Goal: Task Accomplishment & Management: Manage account settings

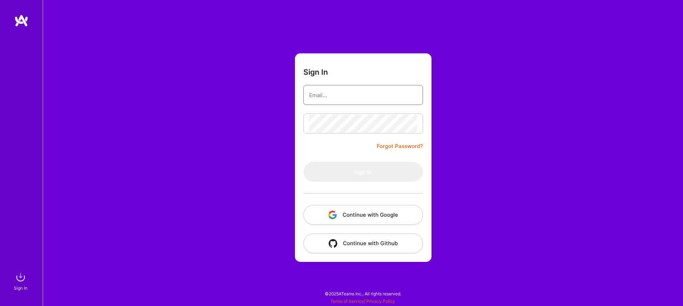
click at [320, 92] on input "email" at bounding box center [363, 95] width 108 height 18
type input "[EMAIL_ADDRESS][DOMAIN_NAME]"
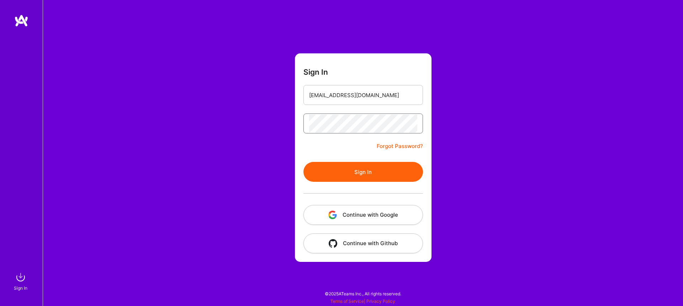
click at [303, 162] on button "Sign In" at bounding box center [363, 172] width 120 height 20
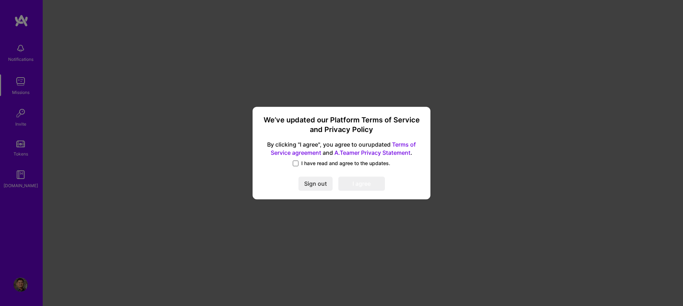
click at [297, 164] on span at bounding box center [296, 163] width 6 height 6
click at [0, 0] on input "I have read and agree to the updates." at bounding box center [0, 0] width 0 height 0
click at [366, 185] on button "I agree" at bounding box center [361, 183] width 47 height 14
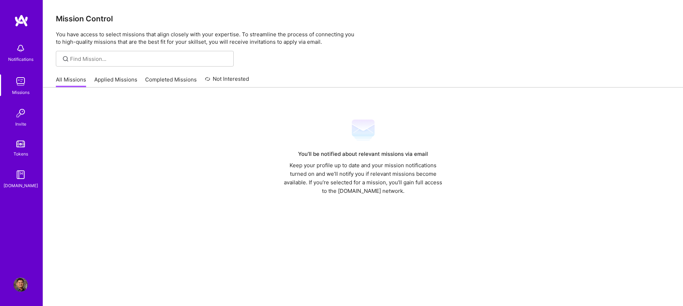
click at [137, 159] on div "You’ll be notified about relevant missions via email Keep your profile up to da…" at bounding box center [363, 157] width 614 height 76
click at [111, 81] on link "Applied Missions" at bounding box center [115, 82] width 43 height 12
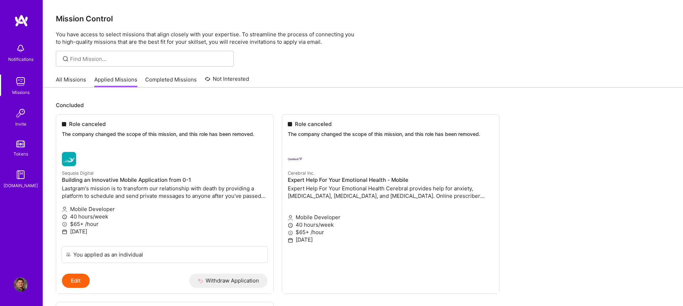
click at [20, 285] on img at bounding box center [21, 284] width 14 height 14
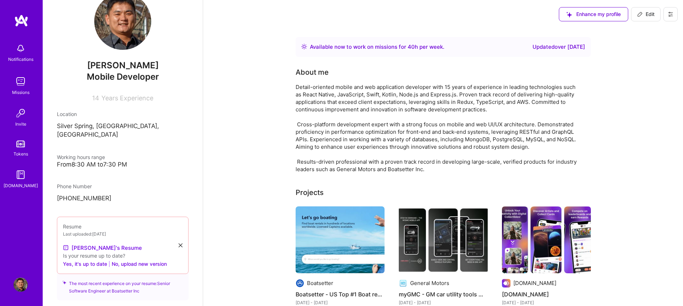
scroll to position [64, 0]
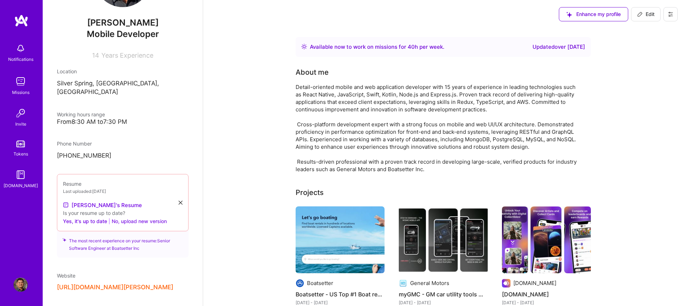
click at [144, 217] on button "No, upload new version" at bounding box center [139, 221] width 55 height 9
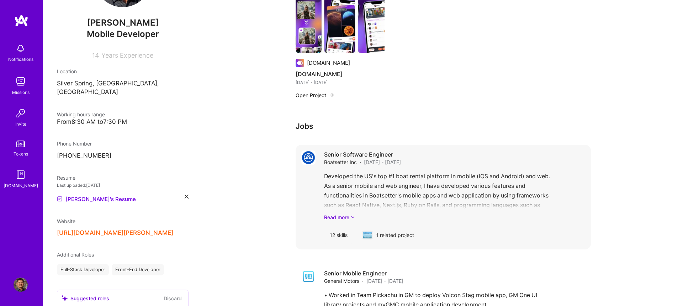
scroll to position [363, 0]
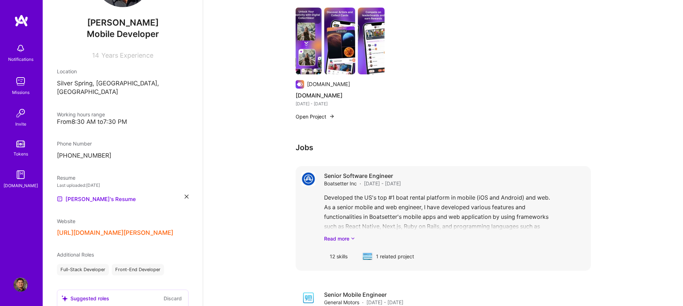
click at [442, 208] on div "Developed the US's top #1 boat rental platform in mobile (iOS and Android) and …" at bounding box center [454, 217] width 261 height 49
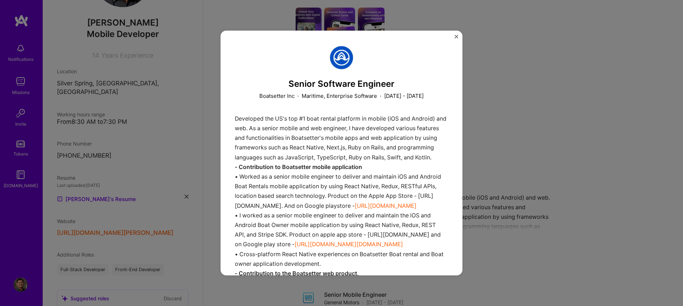
click at [457, 37] on img "Close" at bounding box center [457, 37] width 4 height 4
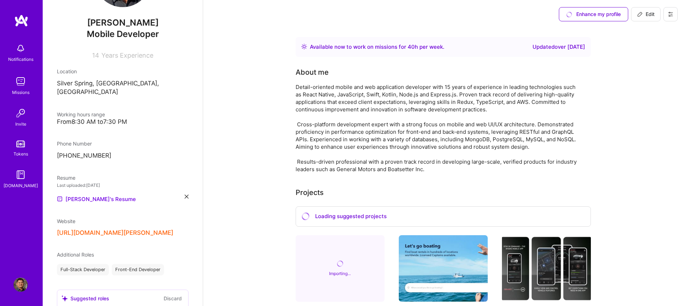
click at [650, 15] on span "Edit" at bounding box center [645, 14] width 17 height 7
select select "US"
select select "Right Now"
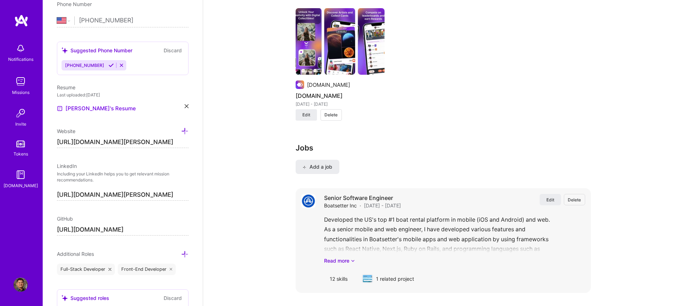
scroll to position [704, 0]
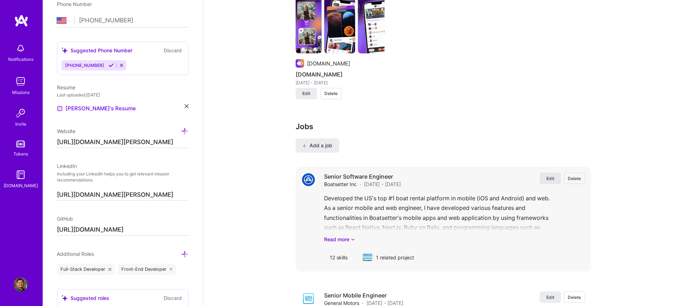
click at [550, 177] on span "Edit" at bounding box center [550, 178] width 8 height 6
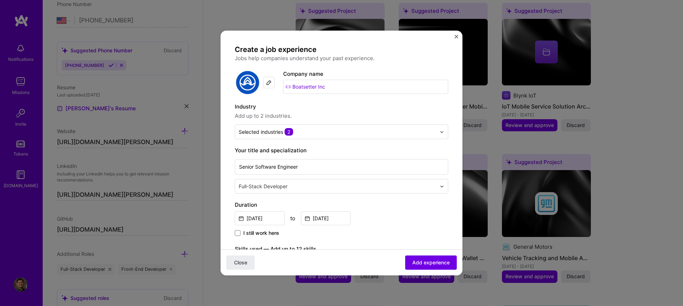
scroll to position [43, 0]
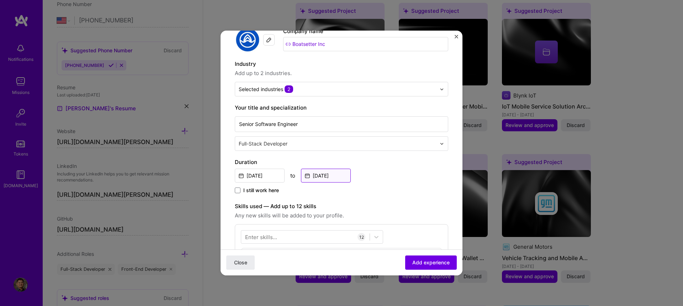
click at [328, 174] on input "[DATE]" at bounding box center [326, 176] width 50 height 14
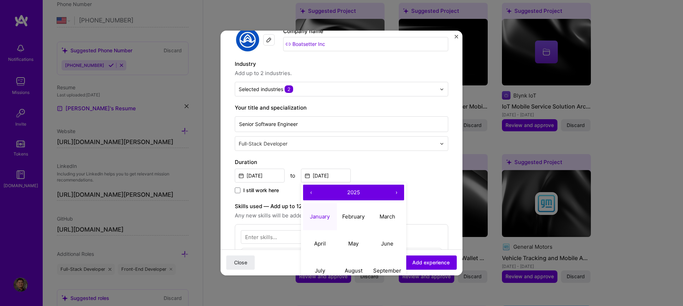
click at [310, 193] on button "‹" at bounding box center [311, 193] width 16 height 16
click at [325, 216] on abbr "January" at bounding box center [320, 216] width 20 height 7
type input "[DATE]"
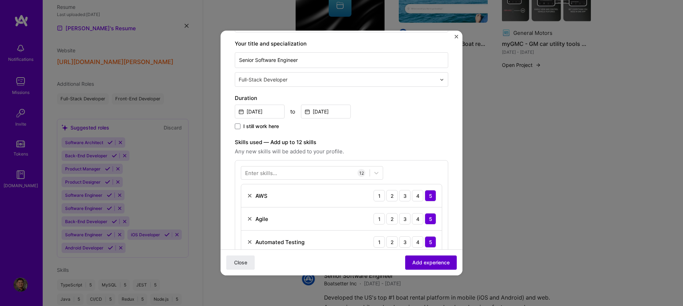
scroll to position [195, 0]
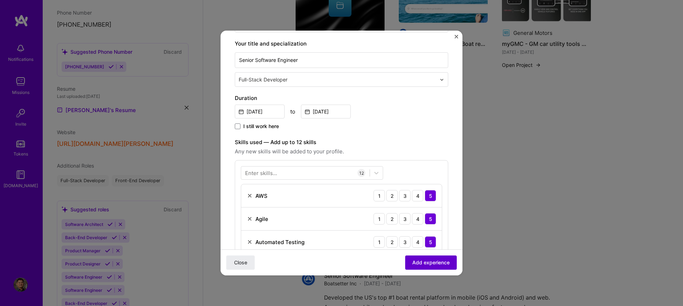
click at [428, 263] on span "Add experience" at bounding box center [430, 262] width 37 height 7
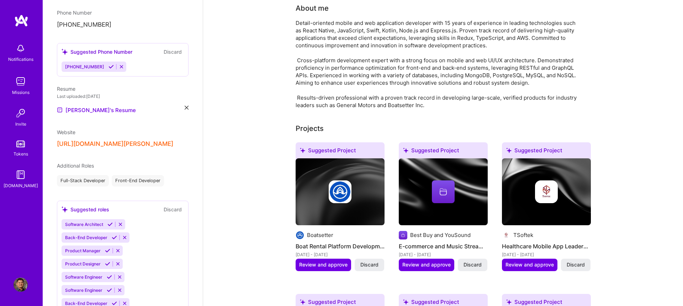
scroll to position [0, 0]
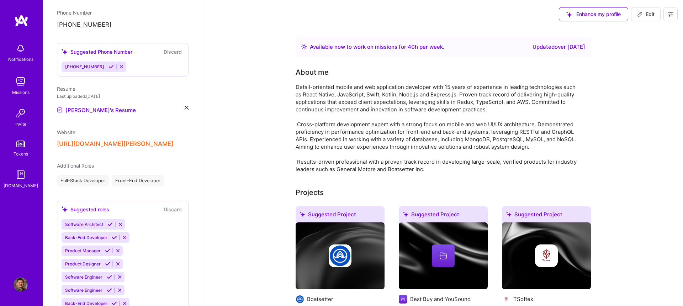
click at [650, 15] on span "Edit" at bounding box center [645, 14] width 17 height 7
select select "US"
select select "Right Now"
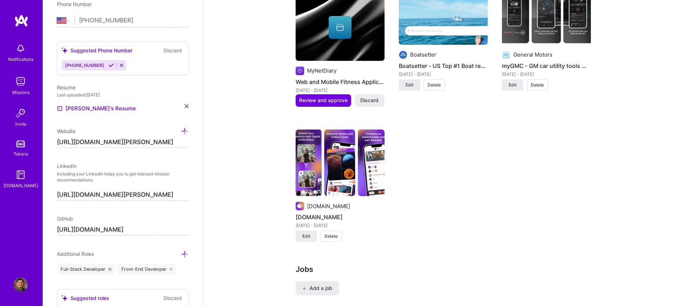
scroll to position [1110, 0]
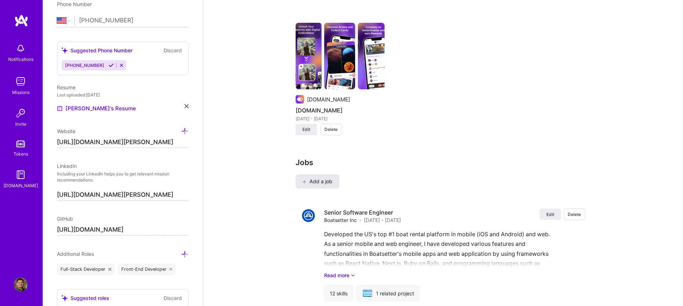
click at [316, 182] on span "Add a job" at bounding box center [318, 181] width 30 height 7
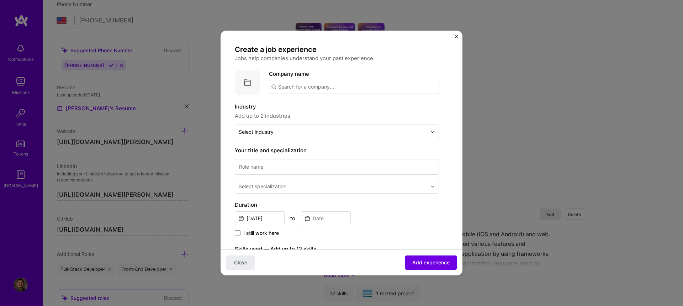
click at [315, 85] on input "text" at bounding box center [354, 87] width 170 height 14
click at [308, 86] on input "text" at bounding box center [354, 87] width 170 height 14
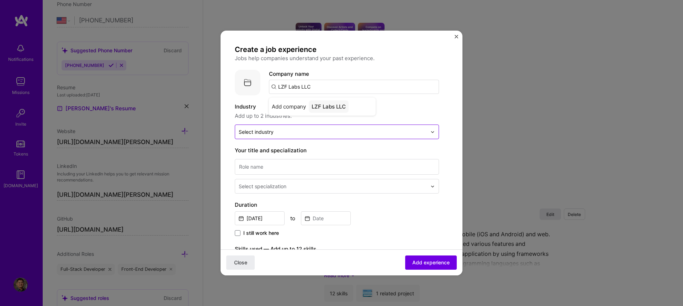
type input "LZF Labs LLC"
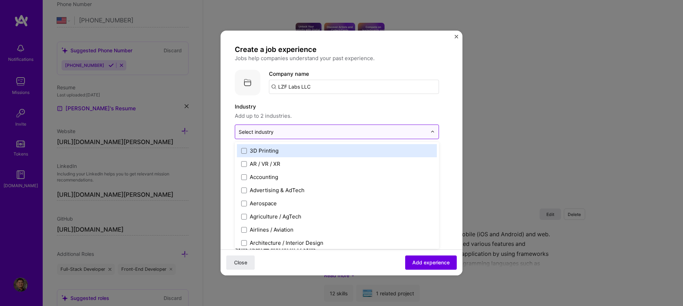
click at [277, 133] on input "text" at bounding box center [333, 131] width 188 height 7
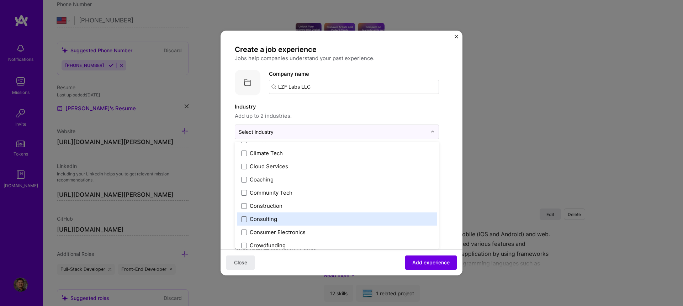
scroll to position [427, 0]
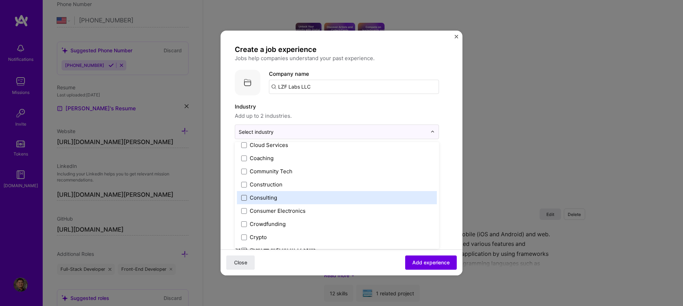
click at [244, 198] on span at bounding box center [244, 198] width 6 height 6
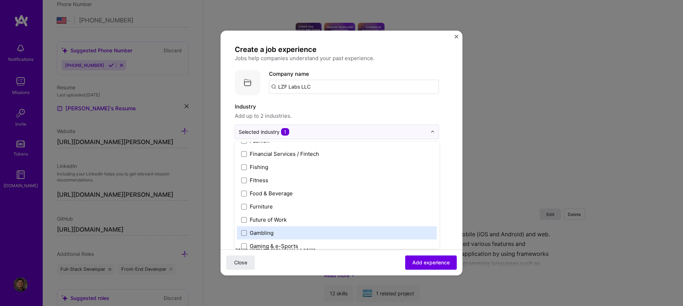
scroll to position [790, 0]
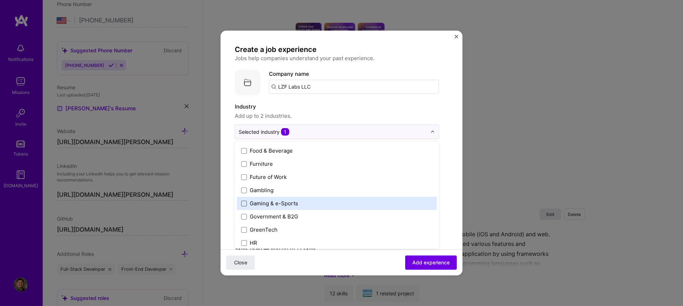
click at [244, 203] on span at bounding box center [244, 204] width 6 height 6
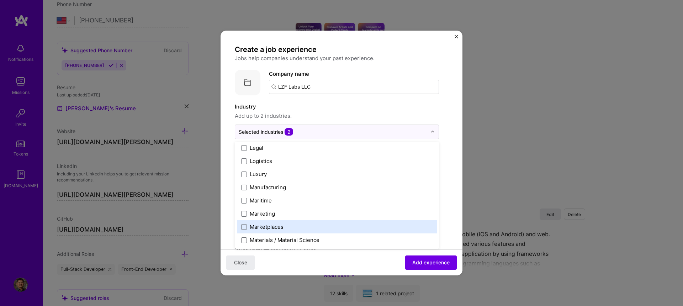
scroll to position [1046, 0]
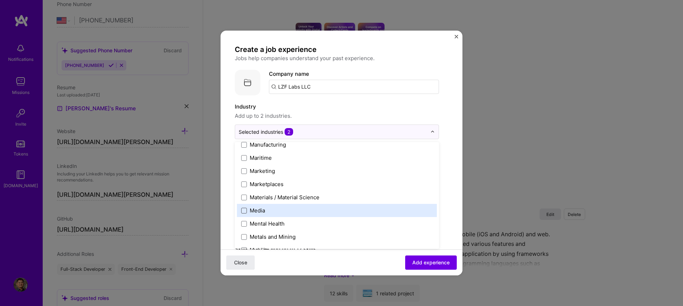
click at [244, 211] on span at bounding box center [244, 211] width 6 height 6
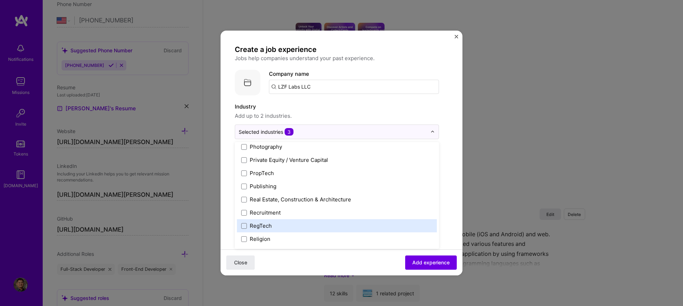
scroll to position [1366, 0]
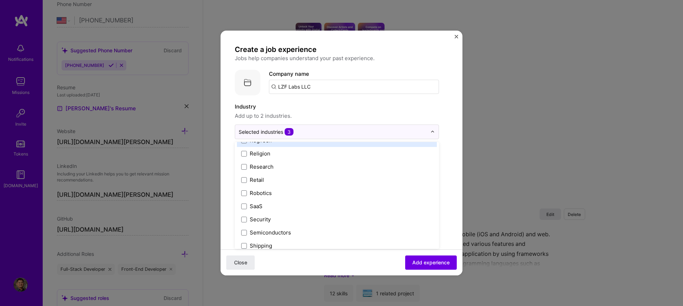
click at [338, 112] on span "Add up to 2 industries." at bounding box center [337, 116] width 204 height 9
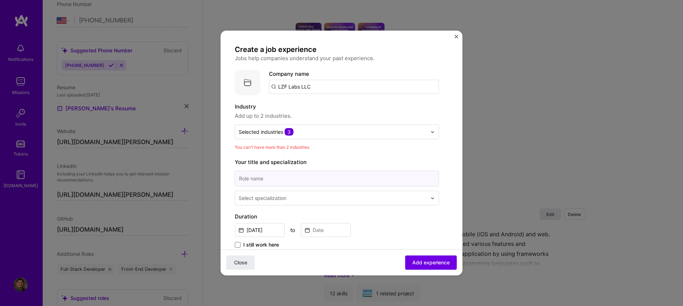
click at [284, 182] on input at bounding box center [337, 179] width 204 height 16
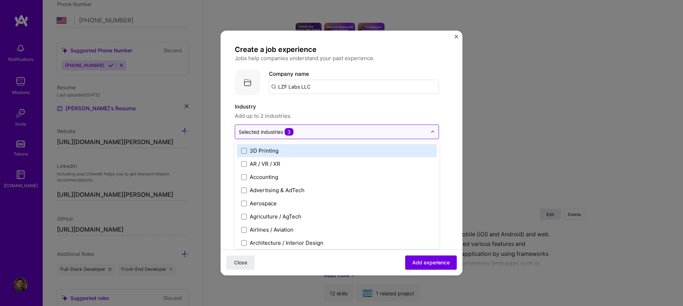
click at [322, 133] on input "text" at bounding box center [333, 131] width 188 height 7
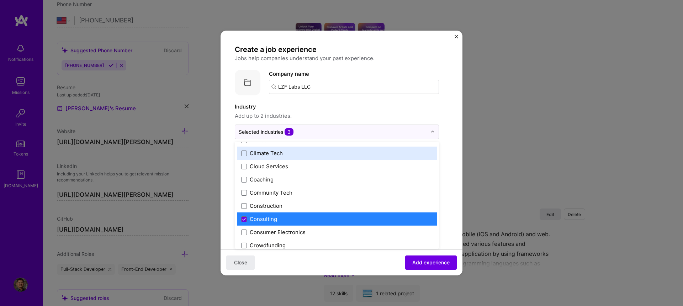
scroll to position [448, 0]
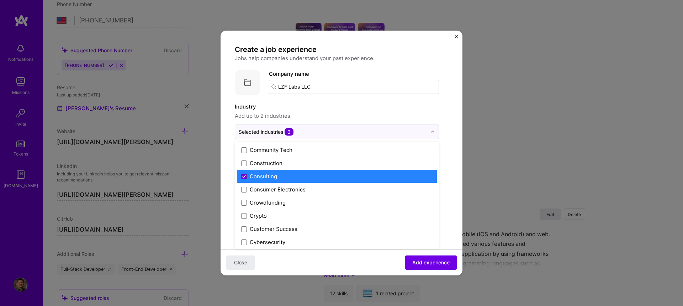
click at [242, 174] on span at bounding box center [244, 177] width 6 height 6
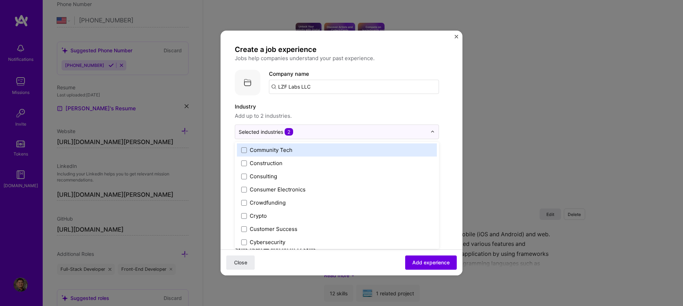
click at [341, 99] on div "Create a job experience Jobs help companies understand your past experience. Co…" at bounding box center [337, 259] width 204 height 428
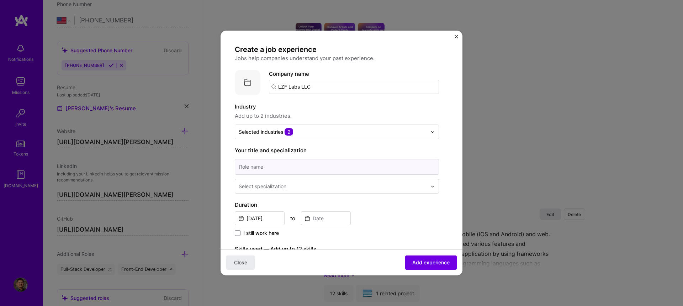
click at [291, 164] on input at bounding box center [337, 167] width 204 height 16
type input "Senior Full Stack Engineer"
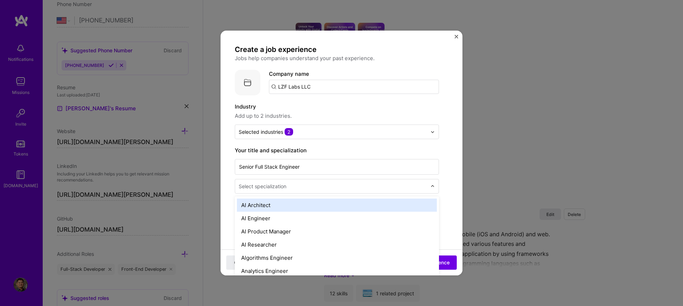
click at [434, 184] on div at bounding box center [434, 186] width 8 height 14
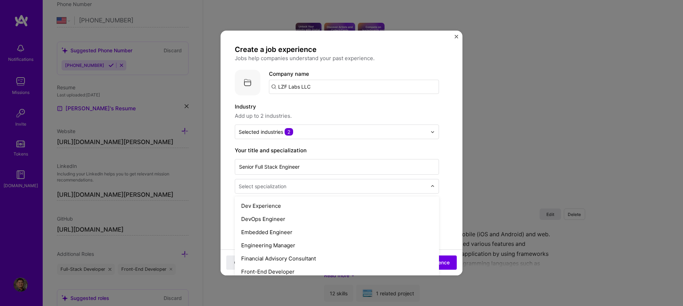
scroll to position [405, 0]
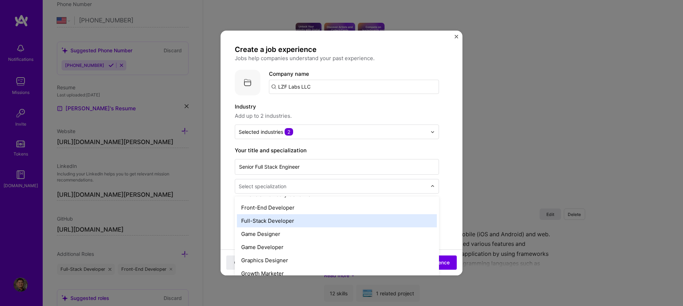
click at [302, 219] on div "Full-Stack Developer" at bounding box center [337, 220] width 200 height 13
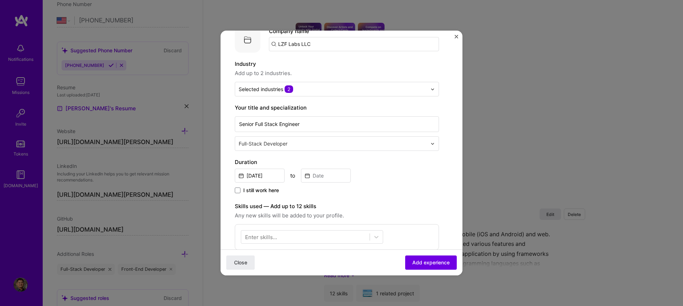
scroll to position [64, 0]
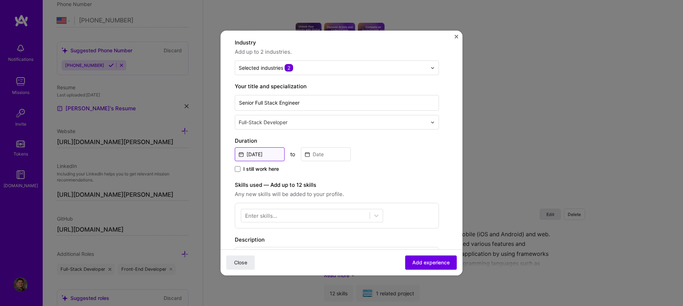
click at [260, 154] on input "[DATE]" at bounding box center [260, 154] width 50 height 14
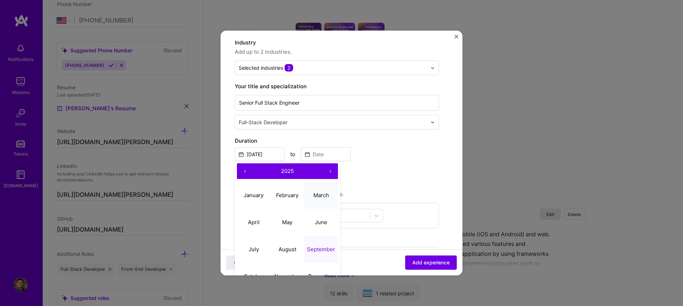
click at [324, 196] on abbr "March" at bounding box center [321, 195] width 16 height 7
type input "[DATE]"
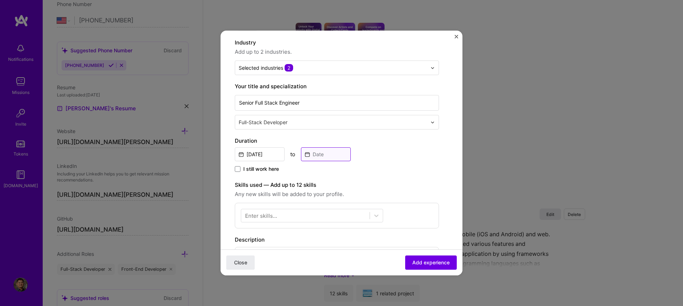
click at [327, 151] on input at bounding box center [326, 154] width 50 height 14
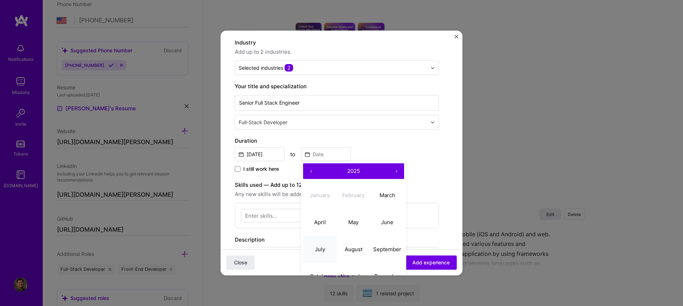
click at [322, 249] on abbr "July" at bounding box center [320, 249] width 10 height 7
type input "[DATE]"
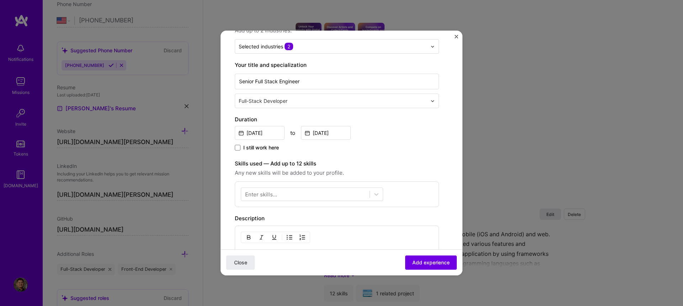
scroll to position [128, 0]
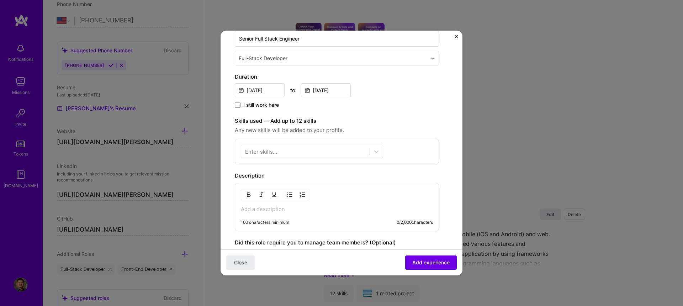
click at [263, 152] on div "Enter skills..." at bounding box center [261, 151] width 32 height 7
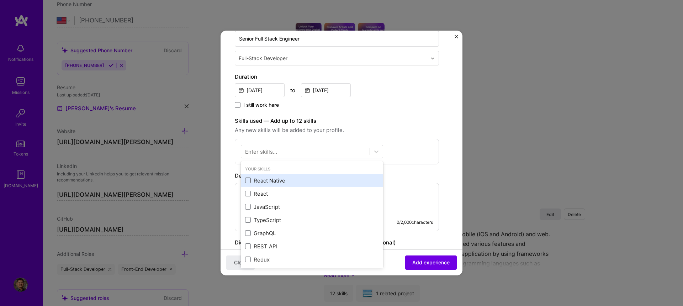
click at [248, 181] on span at bounding box center [248, 180] width 6 height 6
click at [0, 0] on input "checkbox" at bounding box center [0, 0] width 0 height 0
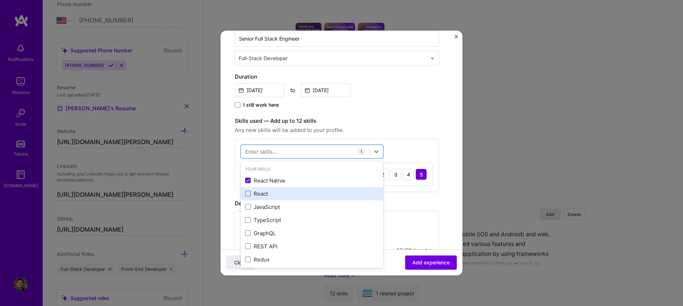
click at [248, 195] on span at bounding box center [248, 194] width 6 height 6
click at [0, 0] on input "checkbox" at bounding box center [0, 0] width 0 height 0
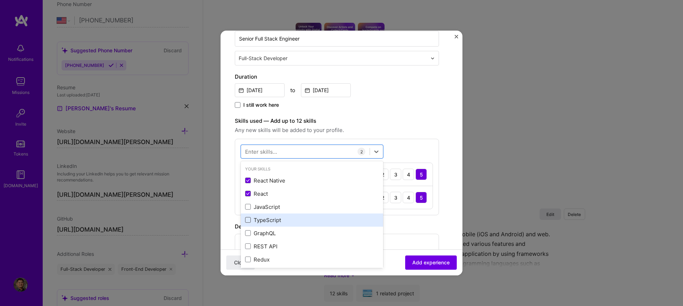
click at [248, 221] on span at bounding box center [248, 220] width 6 height 6
click at [0, 0] on input "checkbox" at bounding box center [0, 0] width 0 height 0
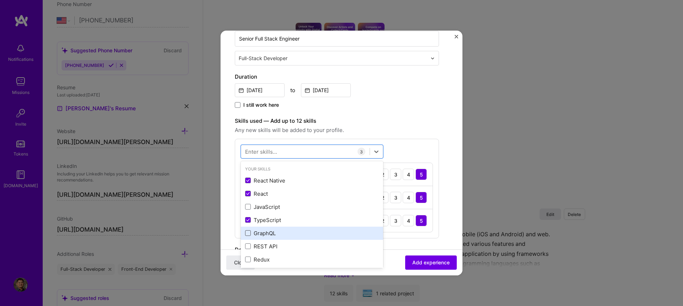
click at [249, 233] on span at bounding box center [248, 233] width 6 height 6
click at [0, 0] on input "checkbox" at bounding box center [0, 0] width 0 height 0
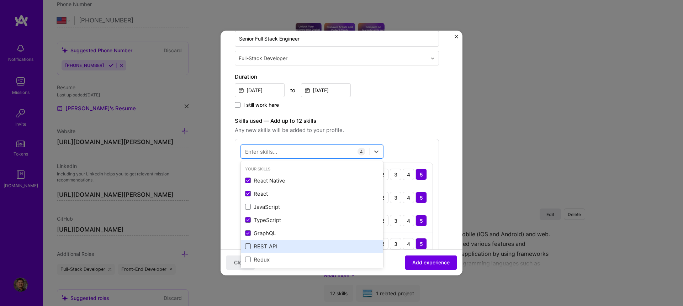
click at [247, 246] on span at bounding box center [248, 246] width 6 height 6
click at [0, 0] on input "checkbox" at bounding box center [0, 0] width 0 height 0
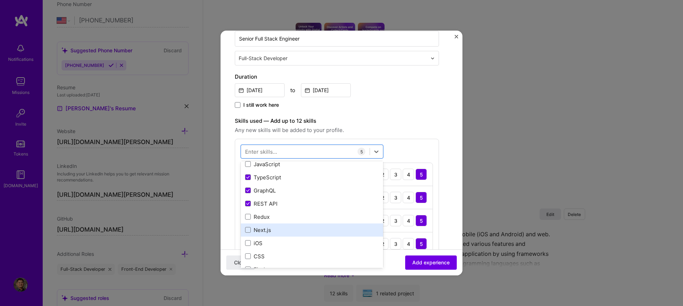
scroll to position [85, 0]
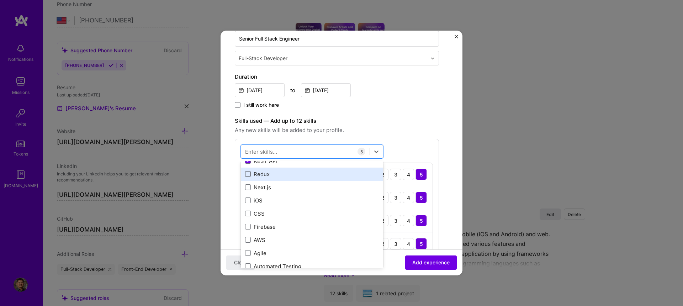
click at [248, 174] on span at bounding box center [248, 174] width 6 height 6
click at [0, 0] on input "checkbox" at bounding box center [0, 0] width 0 height 0
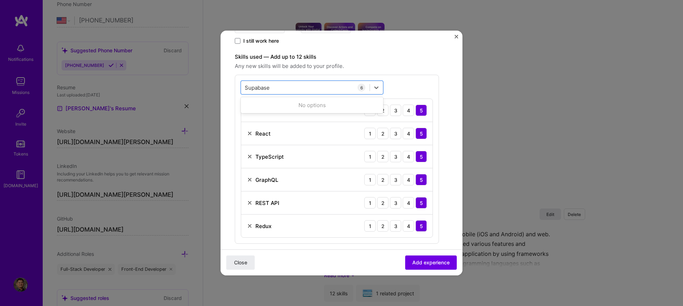
scroll to position [213, 0]
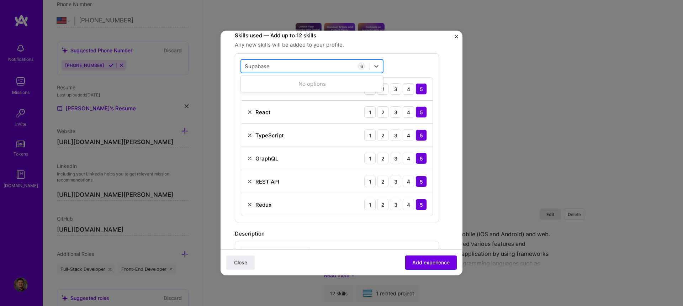
click at [263, 67] on input "Supabase" at bounding box center [258, 66] width 26 height 7
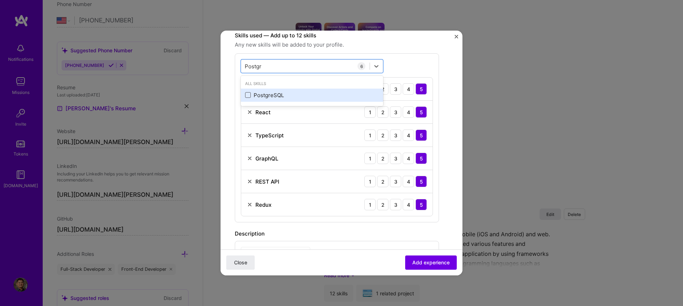
click at [247, 95] on span at bounding box center [248, 95] width 6 height 6
click at [0, 0] on input "checkbox" at bounding box center [0, 0] width 0 height 0
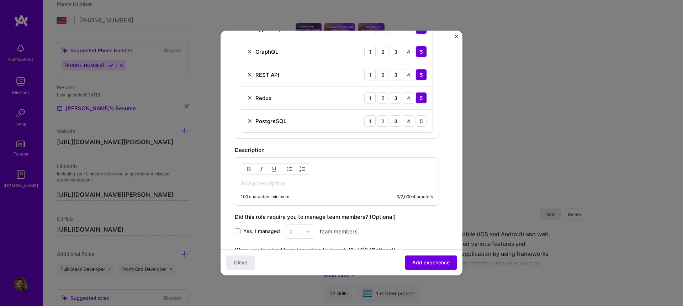
scroll to position [341, 0]
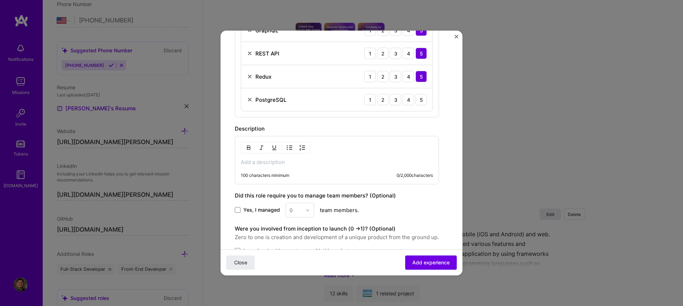
type input "Postgr"
click at [281, 165] on p at bounding box center [337, 162] width 192 height 7
click at [264, 162] on p at bounding box center [337, 162] width 192 height 7
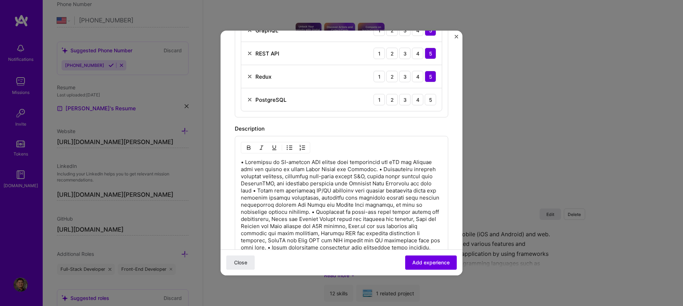
click at [259, 162] on p at bounding box center [341, 230] width 201 height 142
click at [381, 169] on p at bounding box center [341, 230] width 201 height 142
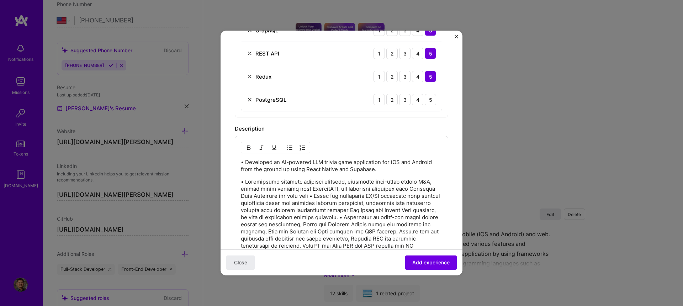
click at [343, 196] on p at bounding box center [341, 245] width 201 height 135
click at [319, 231] on p at bounding box center [341, 262] width 201 height 114
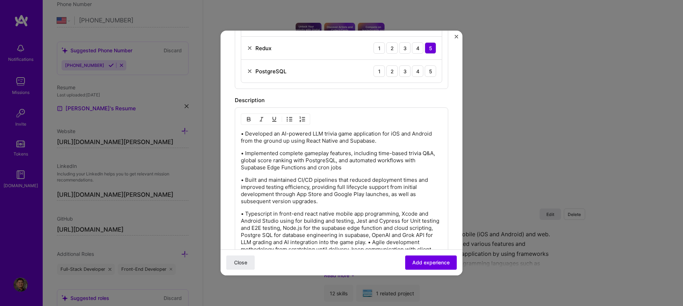
scroll to position [405, 0]
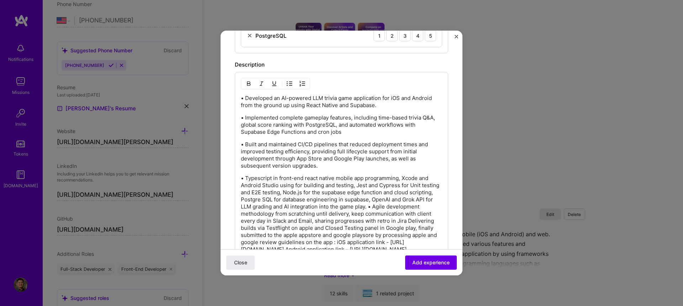
click at [371, 206] on p "• Typescript in front-end react native mobile app programming, Xcode and Androi…" at bounding box center [341, 214] width 201 height 78
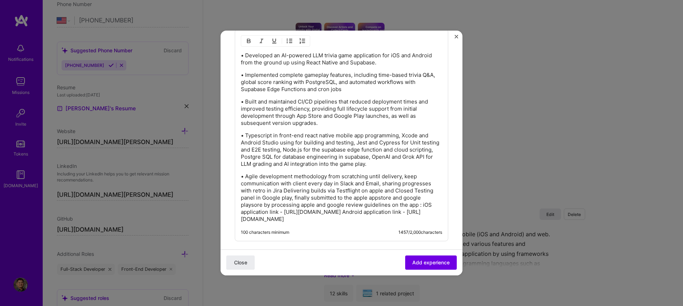
scroll to position [470, 0]
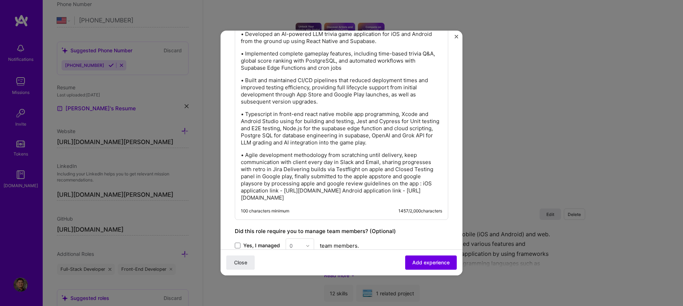
click at [353, 201] on p "• Agile development methodology from scratching until delivery, keep communicat…" at bounding box center [341, 177] width 201 height 50
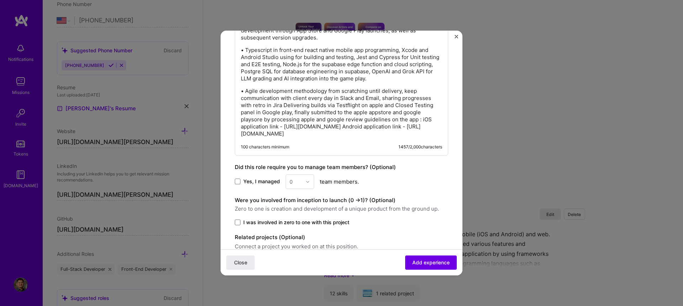
scroll to position [555, 0]
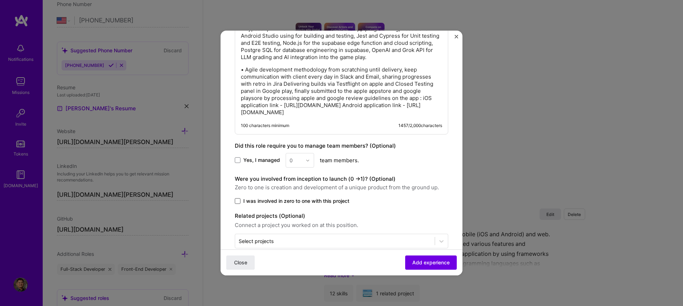
click at [237, 204] on span at bounding box center [238, 201] width 6 height 6
click at [0, 0] on input "I was involved in zero to one with this project" at bounding box center [0, 0] width 0 height 0
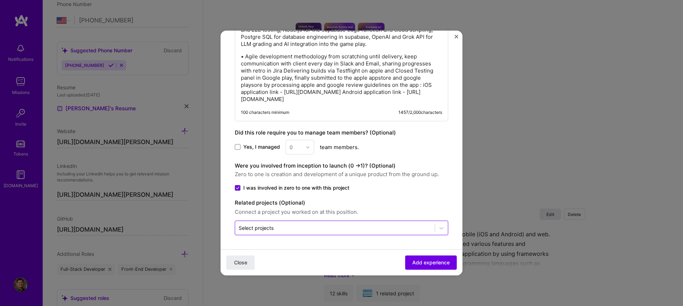
click at [304, 226] on input "text" at bounding box center [335, 227] width 192 height 7
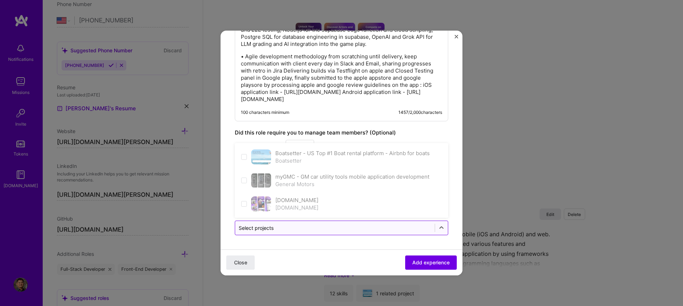
click at [304, 226] on input "text" at bounding box center [335, 227] width 192 height 7
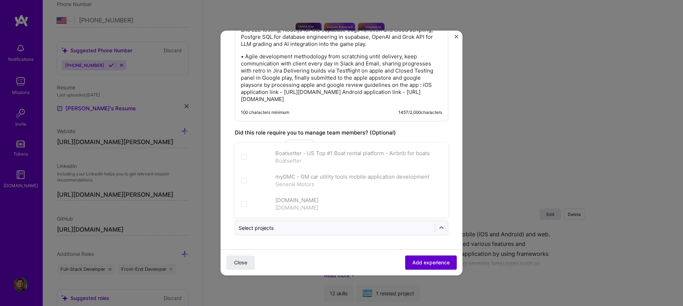
click at [433, 265] on span "Add experience" at bounding box center [430, 262] width 37 height 7
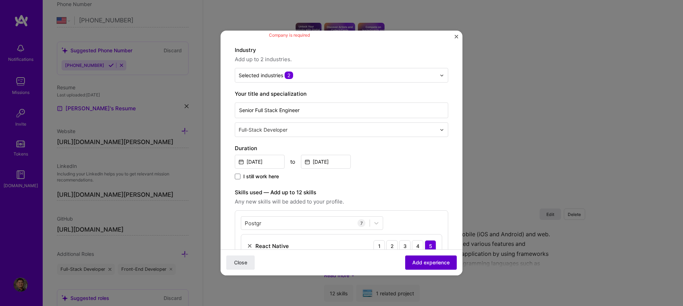
scroll to position [39, 0]
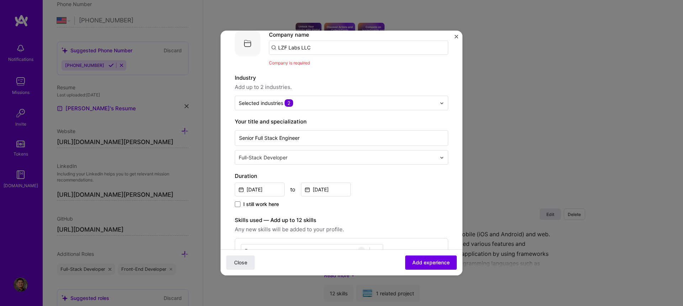
click at [324, 46] on input "LZF Labs LLC" at bounding box center [358, 48] width 179 height 14
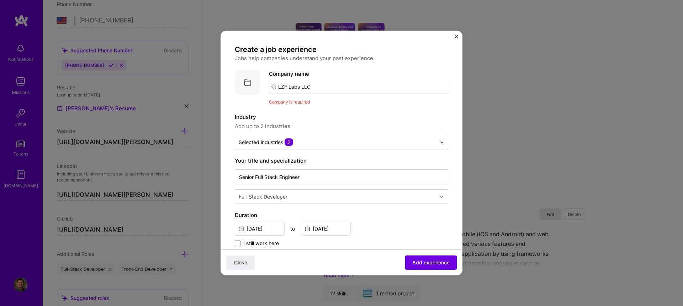
scroll to position [0, 0]
click at [296, 102] on span "Company is required" at bounding box center [289, 101] width 41 height 5
click at [285, 86] on input "LZF Labs LLC" at bounding box center [358, 87] width 179 height 14
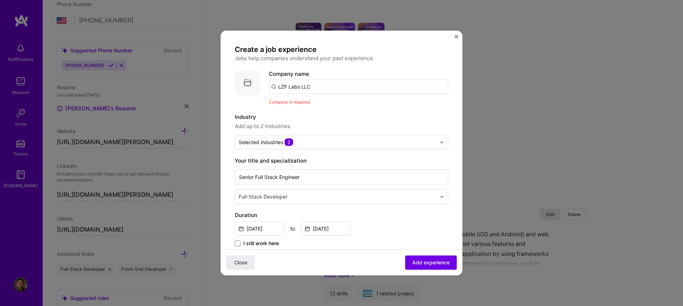
click at [285, 86] on input "LZF Labs LLC" at bounding box center [358, 87] width 179 height 14
click at [274, 86] on input "LZF Labs LLC" at bounding box center [358, 87] width 179 height 14
click at [286, 86] on input "LZF Labs LLC" at bounding box center [358, 87] width 179 height 14
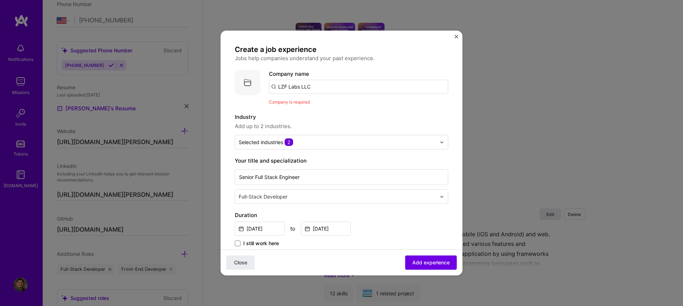
click at [286, 86] on input "LZF Labs LLC" at bounding box center [358, 87] width 179 height 14
type input "LZF Labs LLC"
click at [330, 108] on div "LZF Labs LLC" at bounding box center [329, 106] width 40 height 12
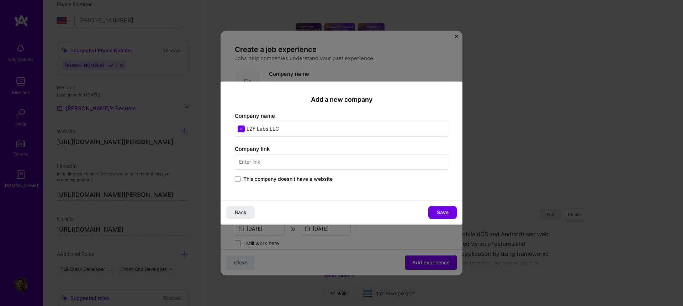
click at [299, 180] on span "This company doesn't have a website" at bounding box center [287, 178] width 89 height 7
click at [0, 0] on input "This company doesn't have a website" at bounding box center [0, 0] width 0 height 0
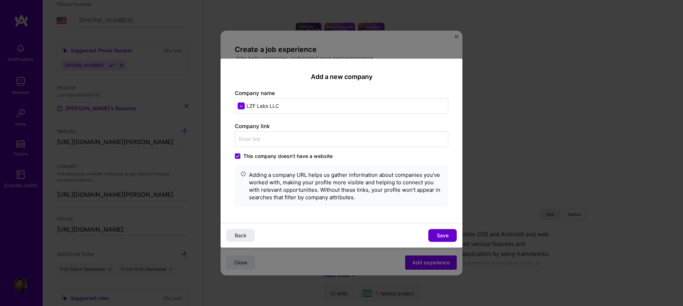
click at [444, 238] on span "Save" at bounding box center [443, 235] width 12 height 7
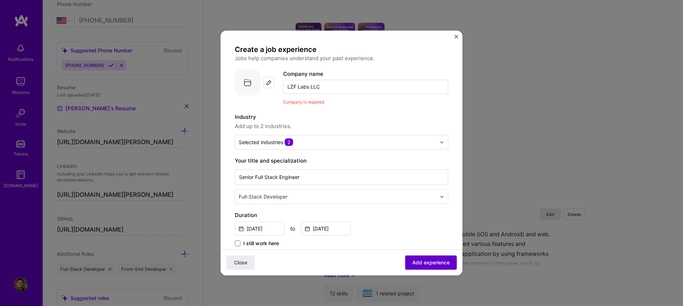
click at [430, 261] on span "Add experience" at bounding box center [430, 262] width 37 height 7
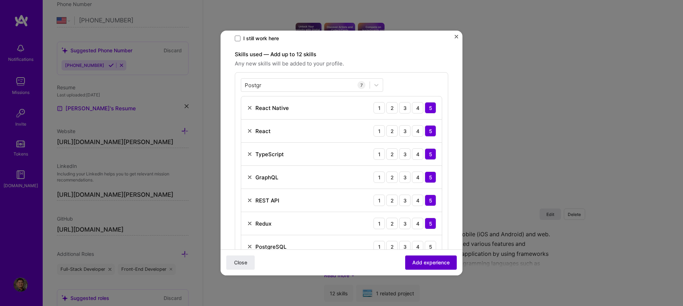
scroll to position [214, 0]
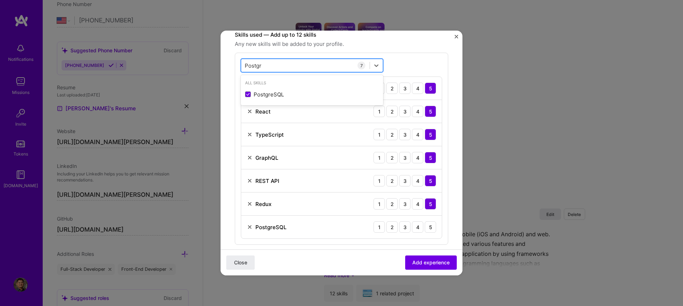
click at [258, 67] on input "Postgr" at bounding box center [253, 65] width 17 height 7
click at [433, 228] on div "5" at bounding box center [430, 226] width 11 height 11
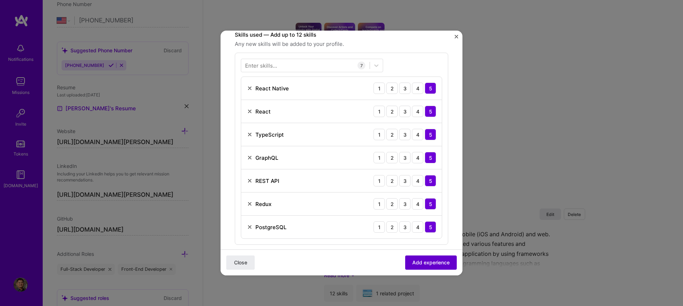
click at [436, 263] on span "Add experience" at bounding box center [430, 262] width 37 height 7
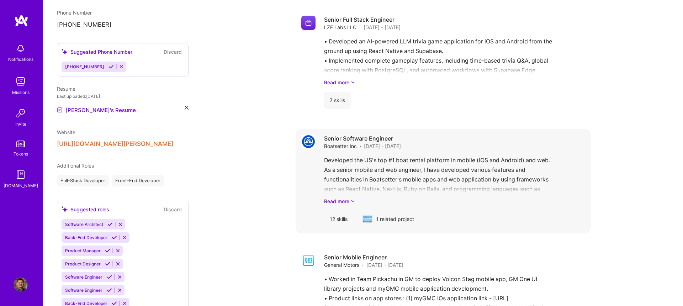
scroll to position [918, 0]
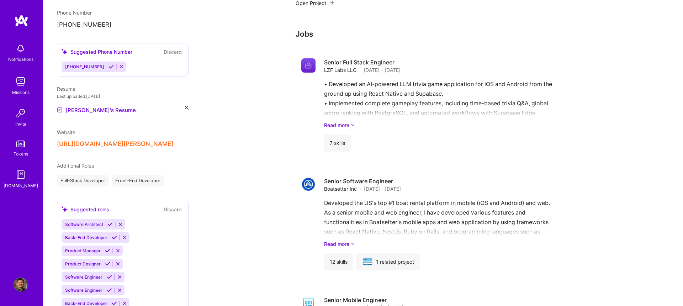
click at [654, 174] on div "Available now to work on missions for 40 h per week . Updated over [DATE] About…" at bounding box center [443, 147] width 480 height 2073
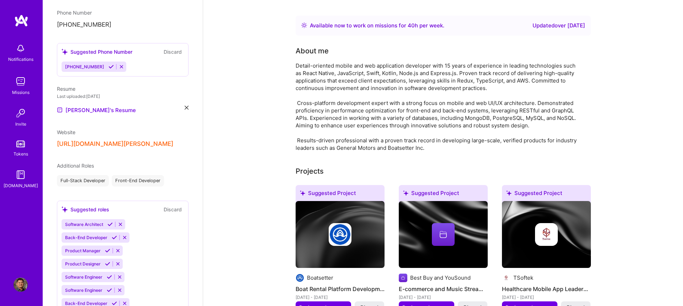
scroll to position [0, 0]
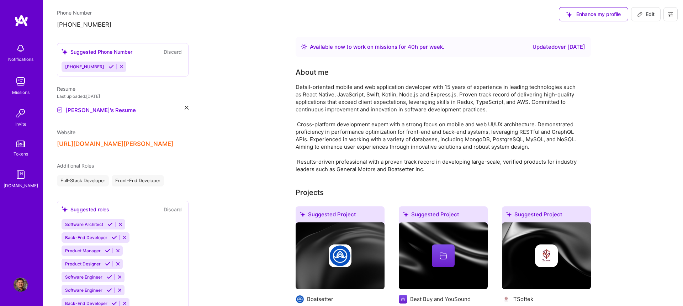
click at [644, 17] on span "Edit" at bounding box center [645, 14] width 17 height 7
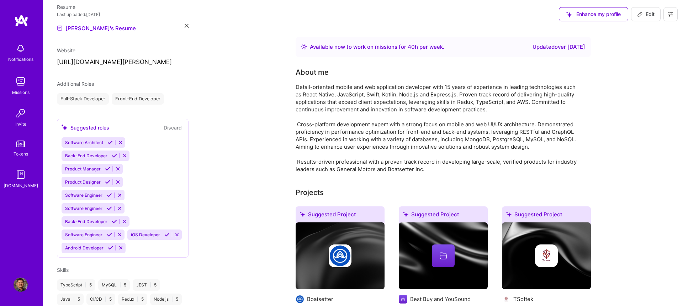
select select "US"
select select "Right Now"
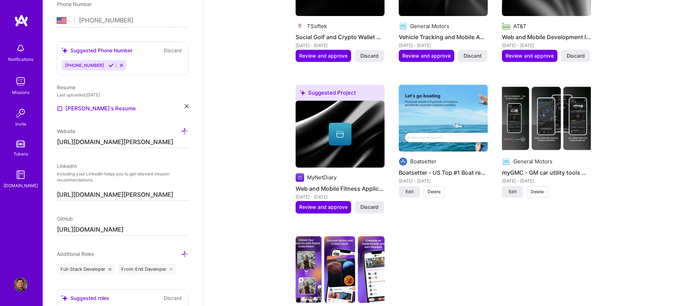
scroll to position [939, 0]
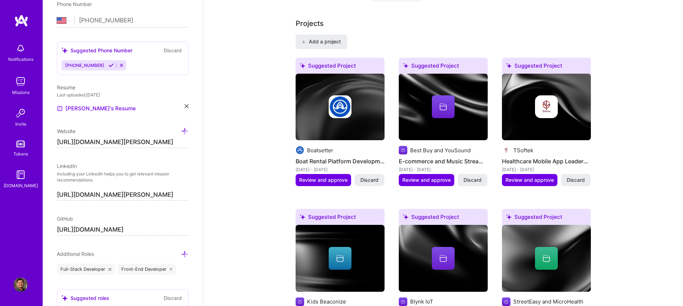
scroll to position [341, 0]
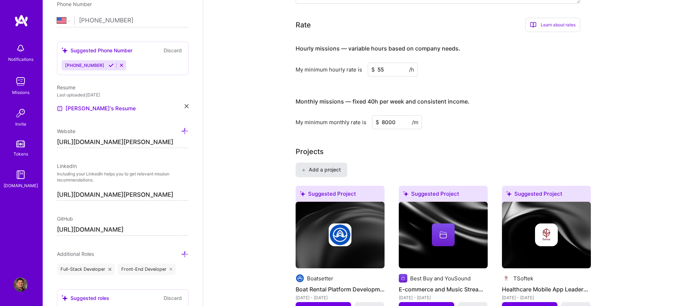
click at [311, 170] on span "Add a project" at bounding box center [321, 169] width 39 height 7
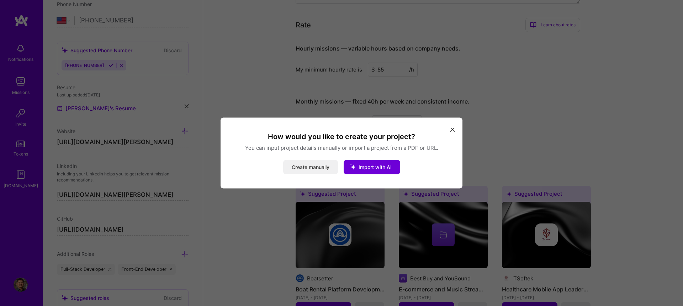
click at [308, 169] on button "Create manually" at bounding box center [310, 167] width 55 height 14
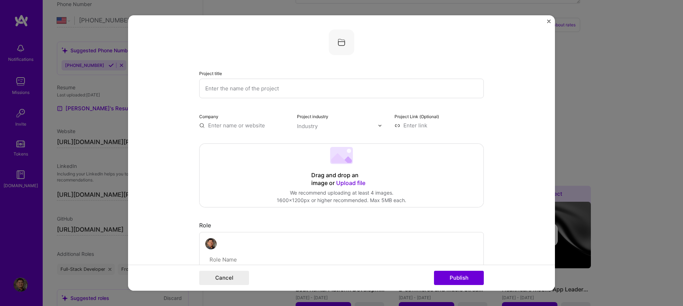
click at [255, 86] on input "text" at bounding box center [341, 89] width 285 height 20
type input "React Native Mobile X Trivia Game Application Development"
click at [243, 126] on input "text" at bounding box center [243, 125] width 89 height 7
type input "LZF Labs LLC"
click at [255, 142] on div "LZF Labs LLC" at bounding box center [259, 142] width 40 height 12
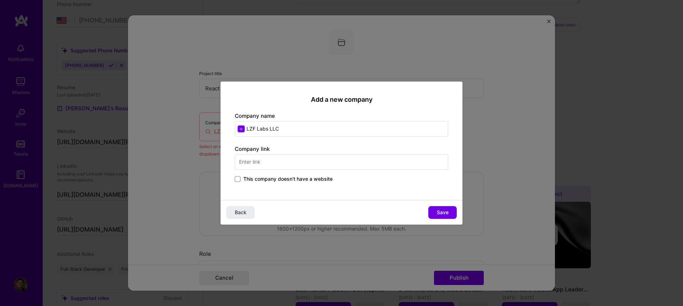
click at [258, 181] on span "This company doesn't have a website" at bounding box center [287, 178] width 89 height 7
click at [0, 0] on input "This company doesn't have a website" at bounding box center [0, 0] width 0 height 0
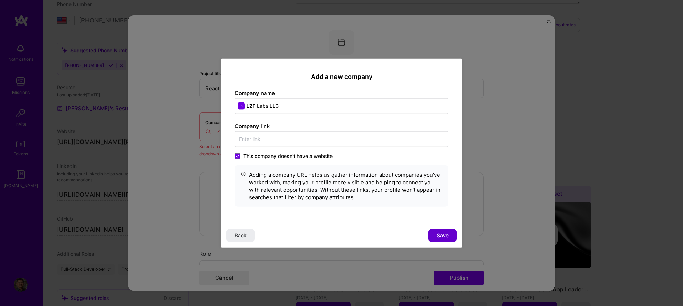
click at [441, 234] on span "Save" at bounding box center [443, 235] width 12 height 7
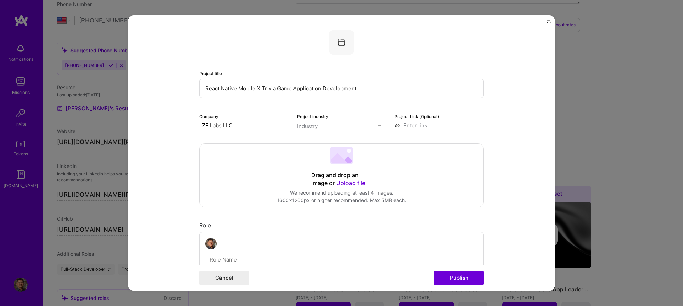
click at [357, 125] on input "text" at bounding box center [337, 125] width 81 height 7
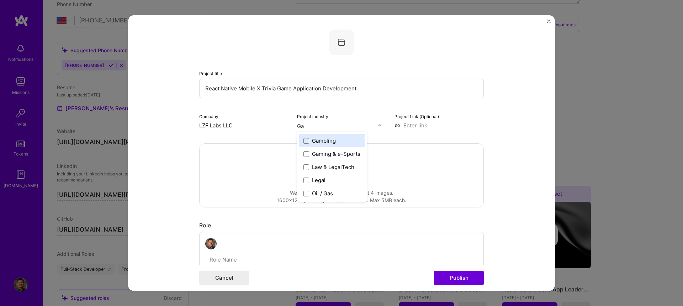
scroll to position [0, 0]
type input "Gam"
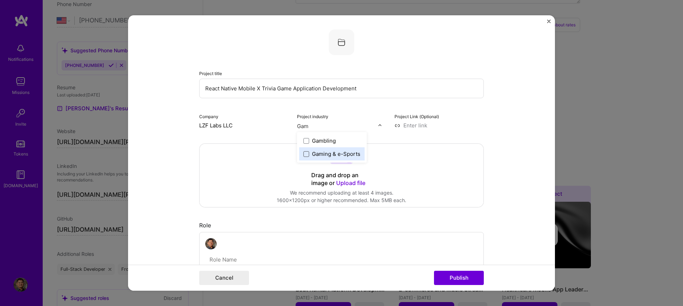
click at [308, 154] on span at bounding box center [306, 154] width 6 height 6
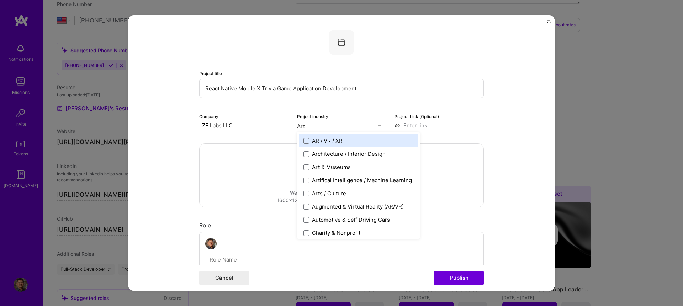
type input "Arti"
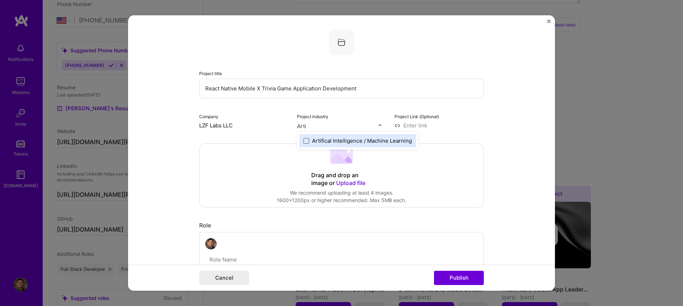
click at [305, 140] on span at bounding box center [306, 141] width 6 height 6
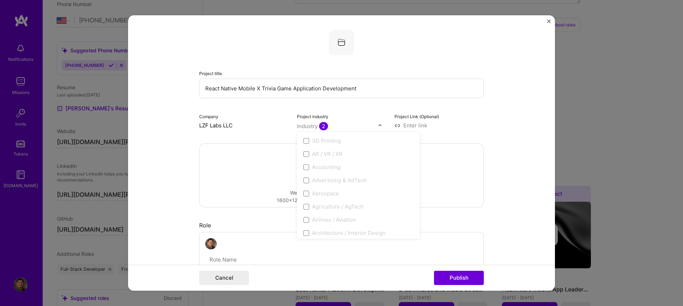
click at [497, 119] on form "Project title React Native Mobile X Trivia Game Application Development Company…" at bounding box center [341, 152] width 427 height 275
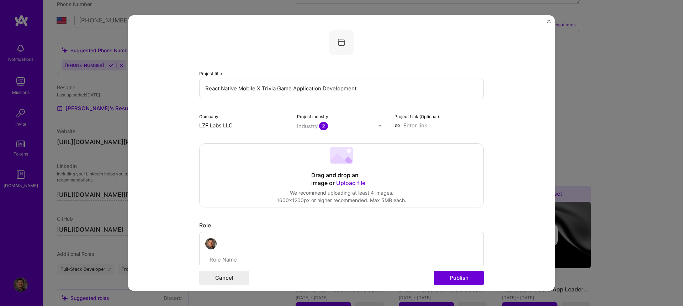
click at [422, 123] on input at bounding box center [438, 125] width 89 height 7
click at [416, 124] on input at bounding box center [438, 125] width 89 height 7
paste input "[URL][DOMAIN_NAME]"
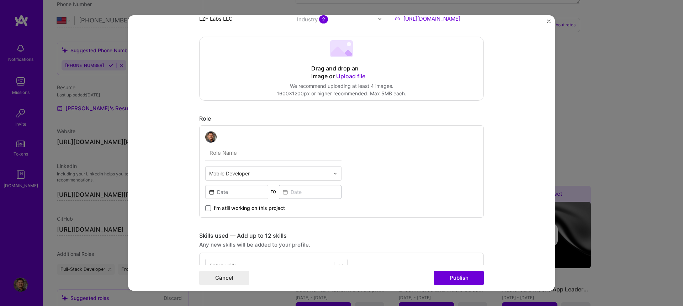
scroll to position [128, 0]
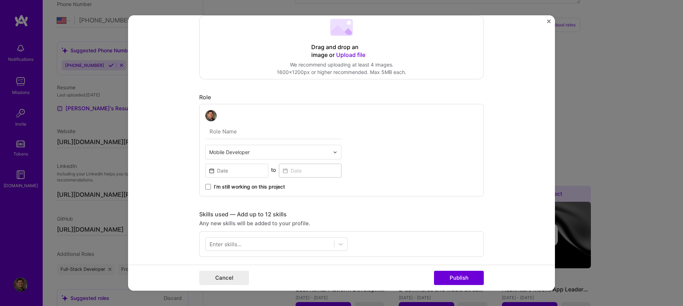
type input "[URL][DOMAIN_NAME]"
click at [234, 168] on input at bounding box center [236, 171] width 63 height 14
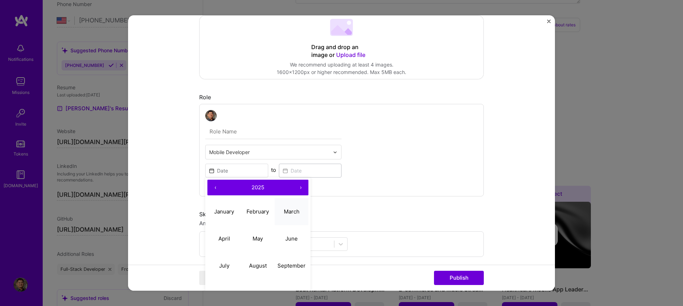
click at [289, 210] on abbr "March" at bounding box center [292, 211] width 16 height 7
type input "[DATE]"
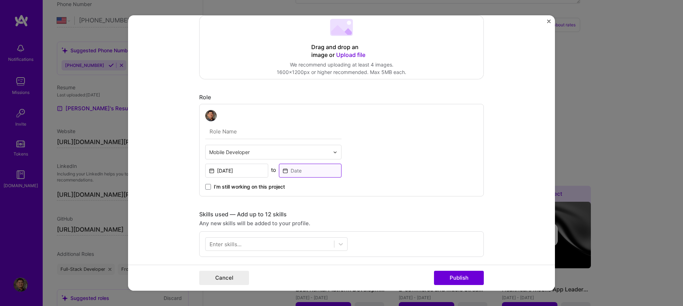
click at [319, 171] on input at bounding box center [310, 171] width 63 height 14
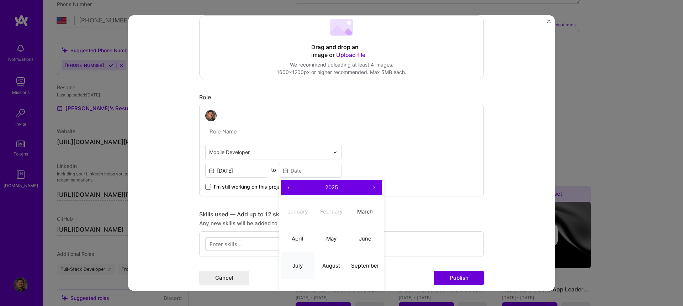
click at [296, 269] on button "July" at bounding box center [298, 265] width 34 height 27
type input "[DATE]"
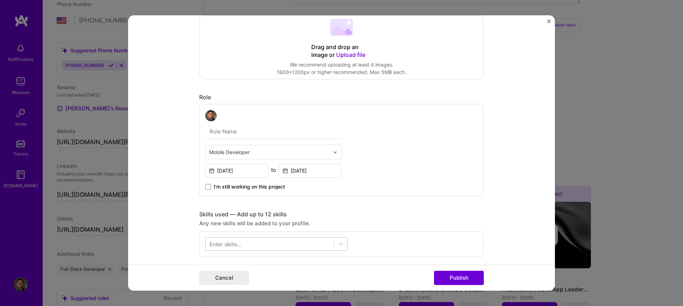
click at [281, 244] on div at bounding box center [270, 244] width 128 height 12
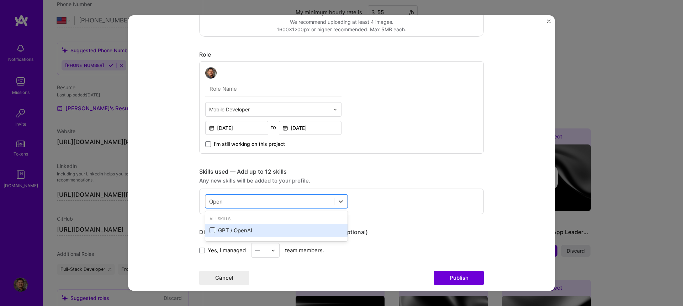
click at [213, 229] on span at bounding box center [213, 230] width 6 height 6
click at [0, 0] on input "checkbox" at bounding box center [0, 0] width 0 height 0
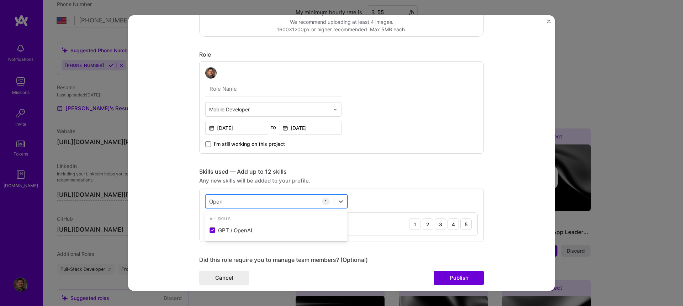
click at [216, 200] on input "Open" at bounding box center [216, 201] width 14 height 7
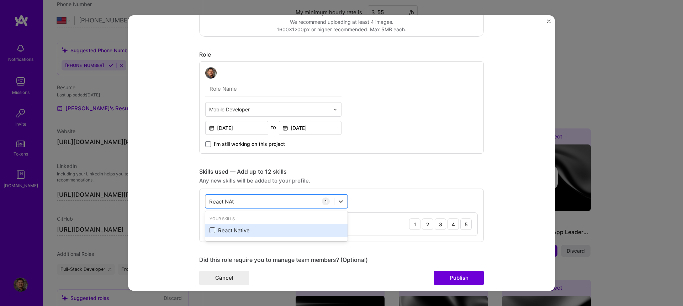
click at [210, 230] on span at bounding box center [213, 230] width 6 height 6
click at [0, 0] on input "checkbox" at bounding box center [0, 0] width 0 height 0
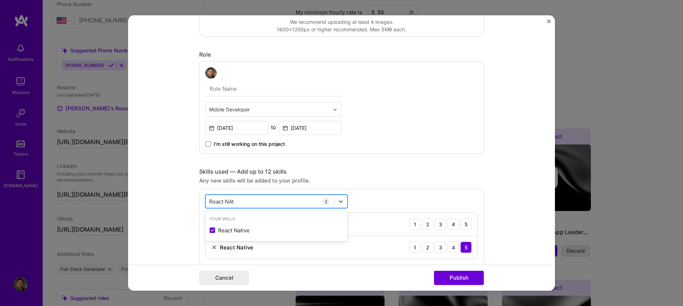
click at [219, 202] on input "React NAt" at bounding box center [222, 201] width 26 height 7
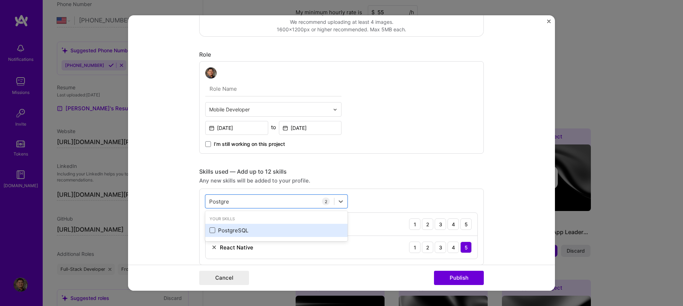
click at [212, 231] on span at bounding box center [213, 230] width 6 height 6
click at [0, 0] on input "checkbox" at bounding box center [0, 0] width 0 height 0
click at [217, 201] on input "Postgre" at bounding box center [219, 201] width 20 height 7
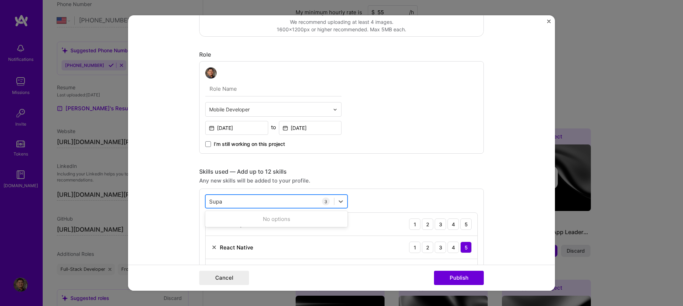
click at [214, 202] on input "Supa" at bounding box center [216, 201] width 14 height 7
type input "Typescr"
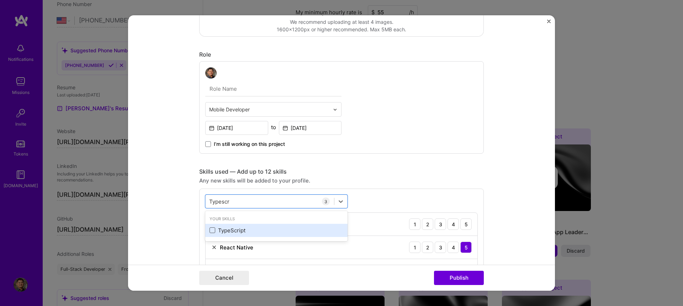
click at [213, 227] on span at bounding box center [213, 230] width 6 height 6
click at [0, 0] on input "checkbox" at bounding box center [0, 0] width 0 height 0
click at [223, 200] on input "Typescr" at bounding box center [219, 201] width 21 height 7
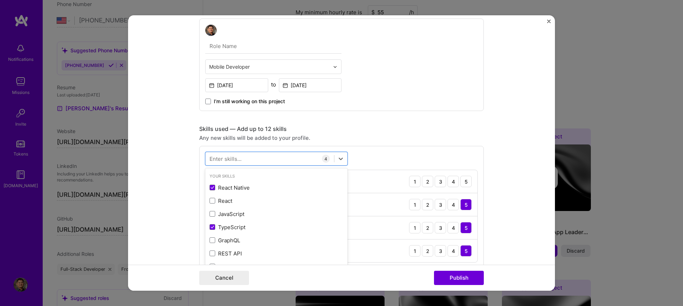
scroll to position [256, 0]
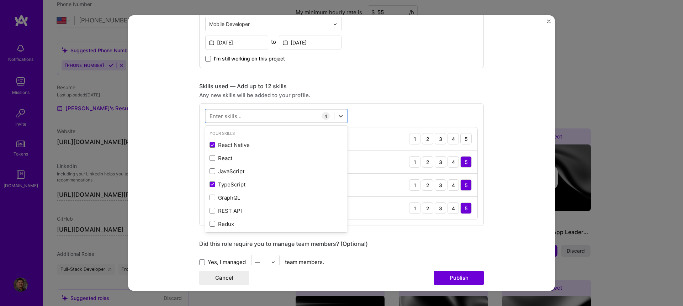
click at [508, 201] on form "Project title React Native Mobile X Trivia Game Application Development Company…" at bounding box center [341, 152] width 427 height 275
click at [466, 137] on div "5" at bounding box center [465, 138] width 11 height 11
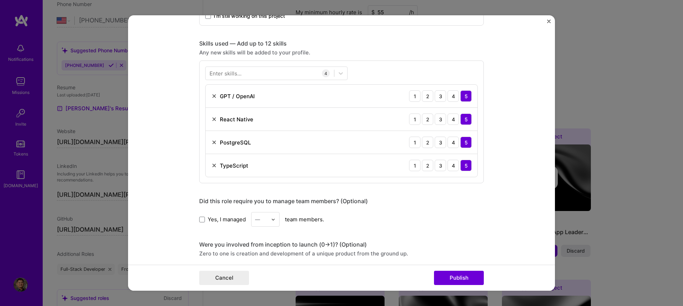
scroll to position [320, 0]
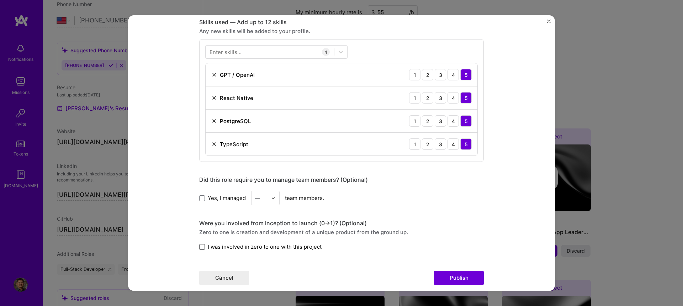
click at [201, 248] on span at bounding box center [202, 247] width 6 height 6
click at [0, 0] on input "I was involved in zero to one with this project" at bounding box center [0, 0] width 0 height 0
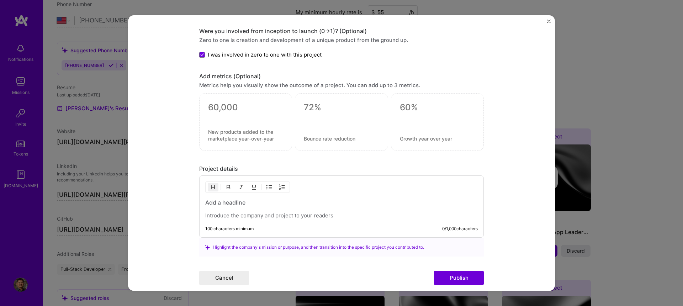
scroll to position [534, 0]
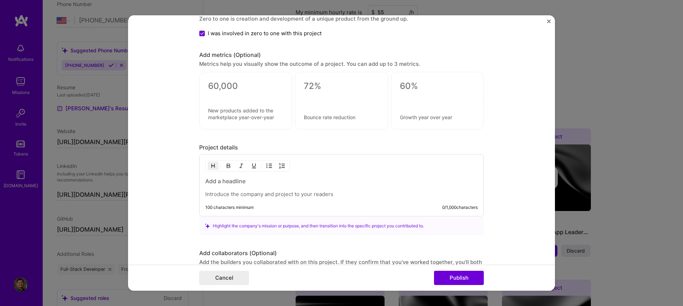
click at [242, 181] on h3 at bounding box center [341, 181] width 272 height 8
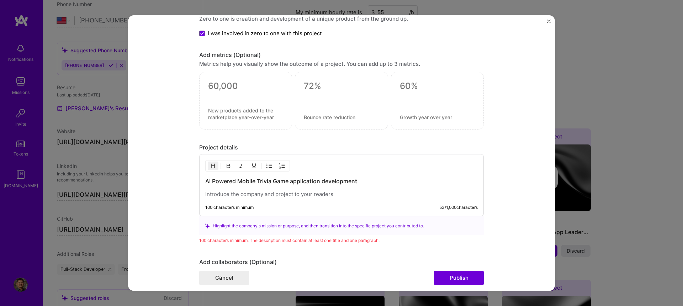
click at [296, 195] on p at bounding box center [341, 194] width 272 height 7
click at [218, 191] on p at bounding box center [341, 194] width 272 height 7
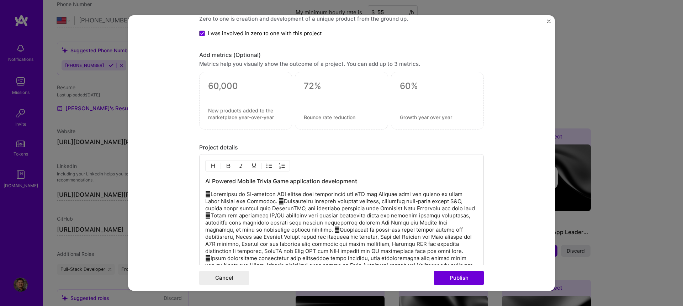
click at [211, 193] on p at bounding box center [341, 244] width 272 height 107
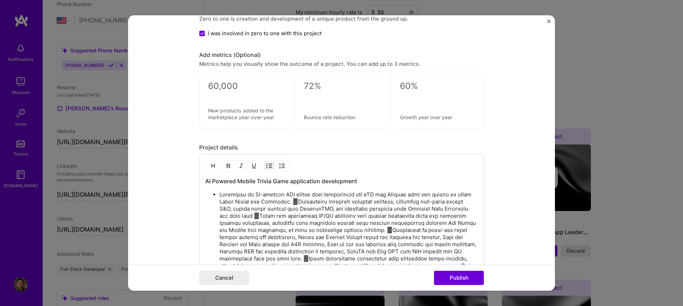
drag, startPoint x: 267, startPoint y: 200, endPoint x: 278, endPoint y: 208, distance: 13.7
click at [267, 200] on p at bounding box center [348, 244] width 258 height 107
drag, startPoint x: 298, startPoint y: 201, endPoint x: 323, endPoint y: 235, distance: 41.8
click at [298, 203] on p at bounding box center [348, 244] width 258 height 107
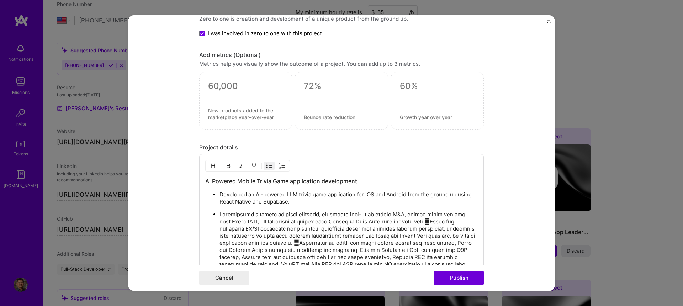
click at [440, 223] on p at bounding box center [348, 261] width 258 height 100
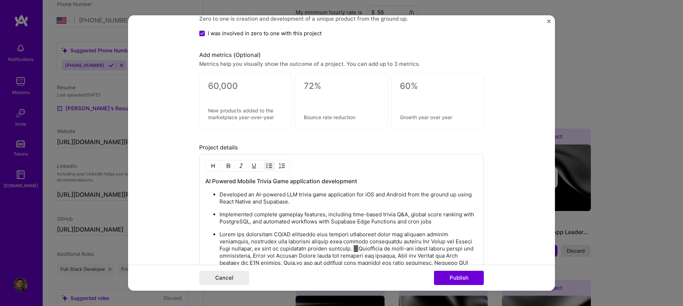
click at [328, 248] on p at bounding box center [348, 277] width 258 height 92
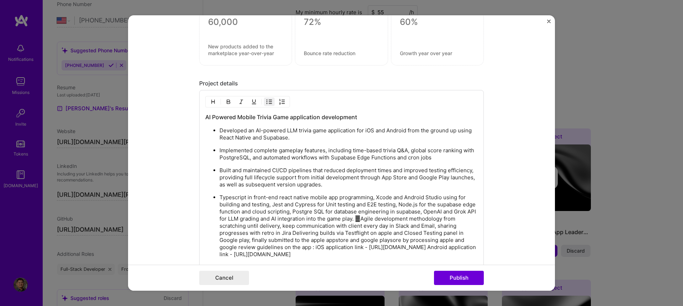
scroll to position [619, 0]
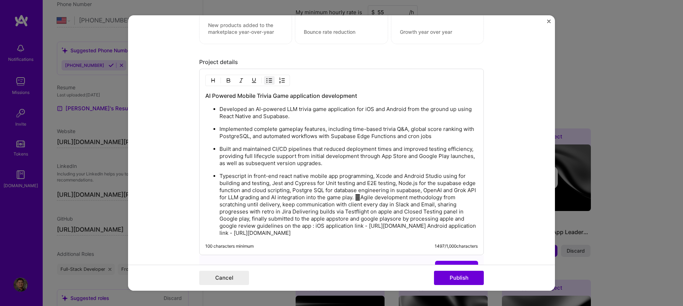
click at [384, 196] on p "Typescript in front-end react native mobile app programming, Xcode and Android …" at bounding box center [348, 205] width 258 height 64
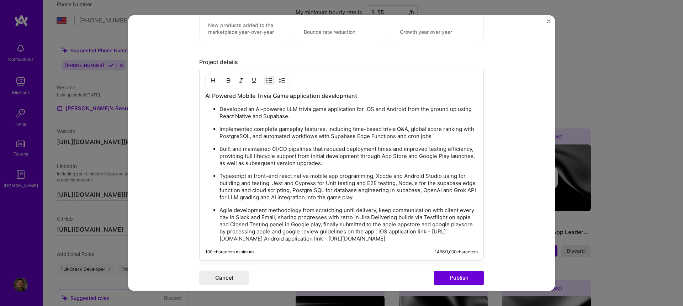
click at [338, 242] on p "Agile development methodology from scratching until delivery, keep communicatio…" at bounding box center [348, 225] width 258 height 36
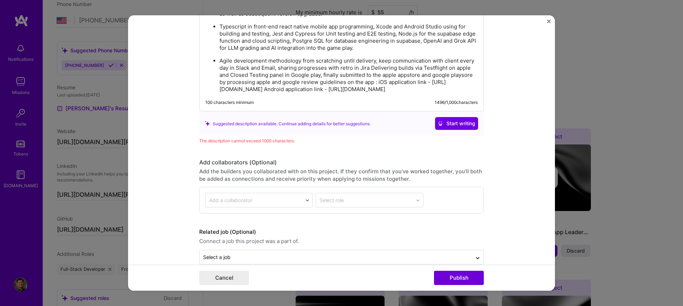
scroll to position [788, 0]
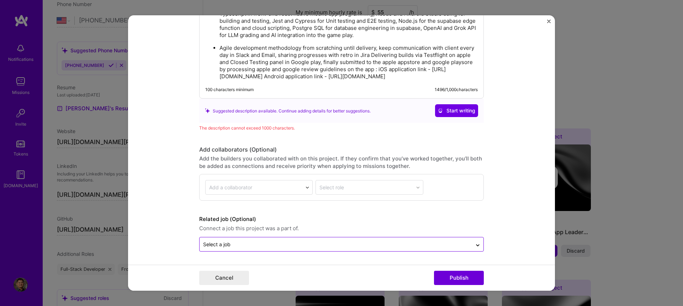
click at [289, 240] on input "text" at bounding box center [335, 243] width 265 height 7
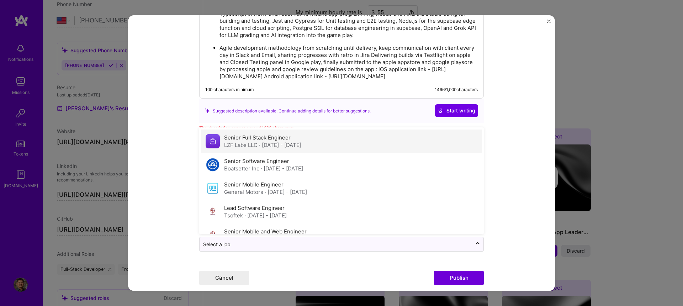
click at [267, 143] on span "· [DATE] - [DATE]" at bounding box center [280, 145] width 42 height 7
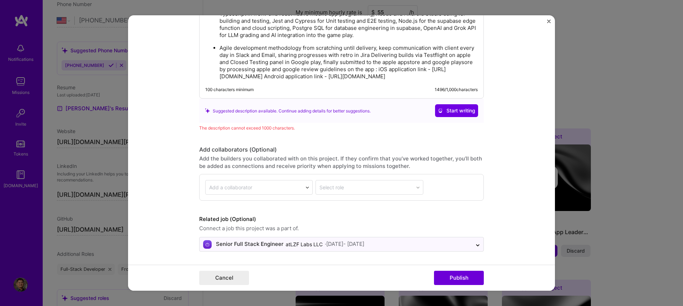
click at [458, 279] on button "Publish" at bounding box center [459, 278] width 50 height 14
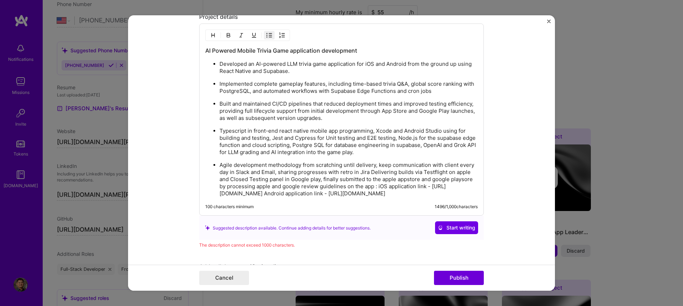
scroll to position [662, 0]
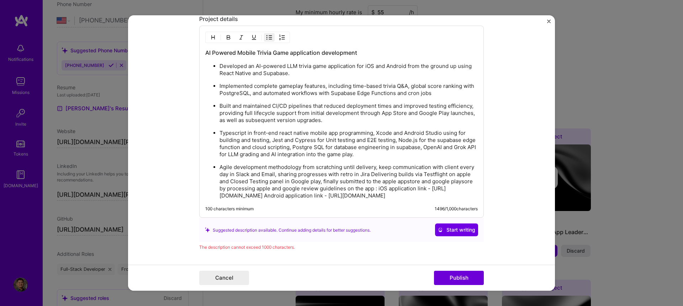
click at [278, 145] on p "Typescript in front-end react native mobile app programming, Xcode and Android …" at bounding box center [348, 143] width 258 height 28
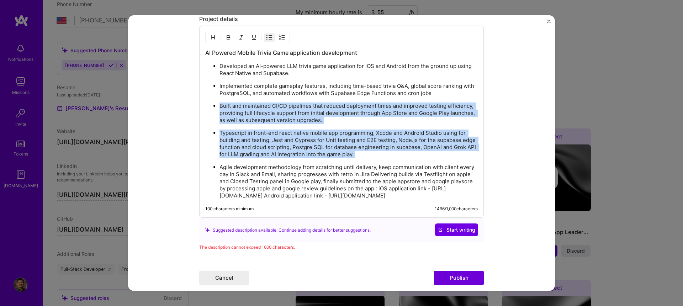
drag, startPoint x: 254, startPoint y: 102, endPoint x: 409, endPoint y: 158, distance: 165.3
click at [409, 158] on ul "Developed an AI-powered LLM trivia game application for iOS and Android from th…" at bounding box center [341, 130] width 272 height 137
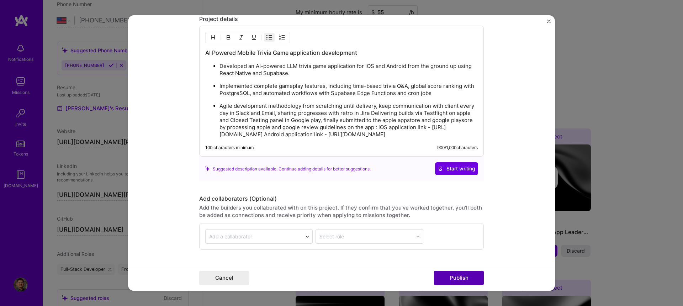
click at [462, 281] on button "Publish" at bounding box center [459, 278] width 50 height 14
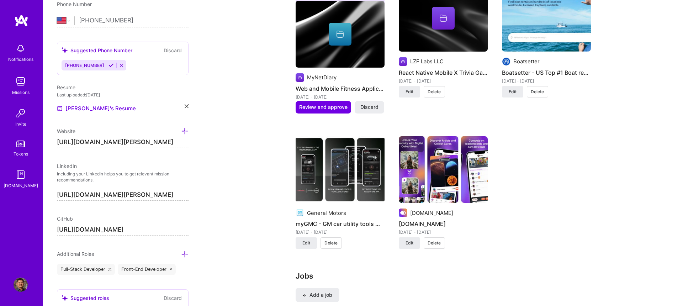
scroll to position [1082, 0]
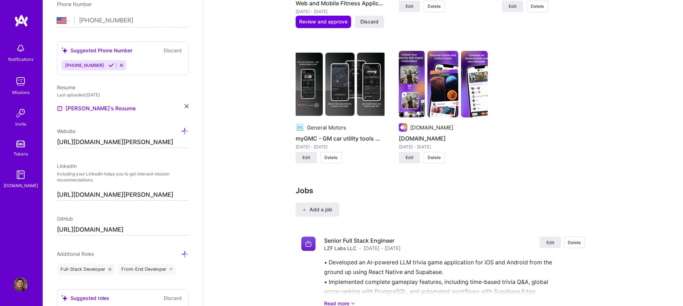
click at [615, 177] on div "About me What you write here will be shared with companies. Enter at least 100 …" at bounding box center [443, 155] width 480 height 2416
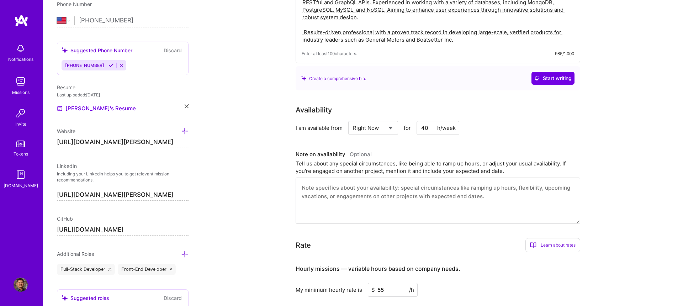
scroll to position [0, 0]
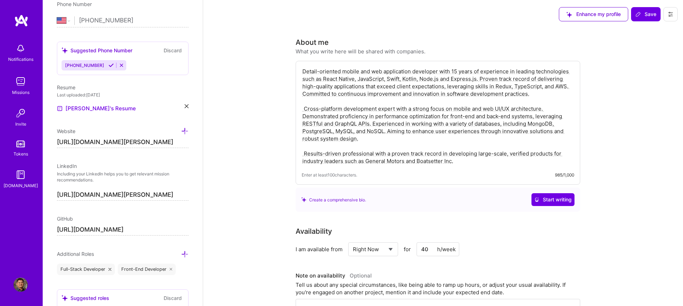
click at [650, 12] on span "Save" at bounding box center [645, 14] width 21 height 7
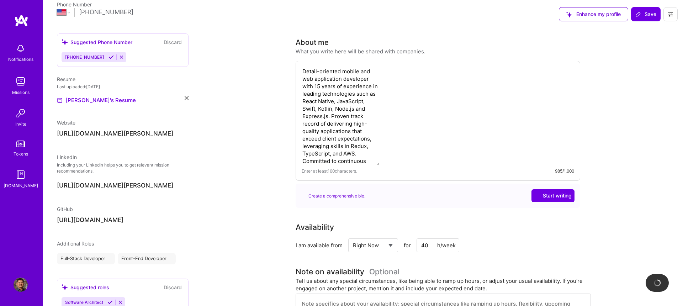
scroll to position [195, 0]
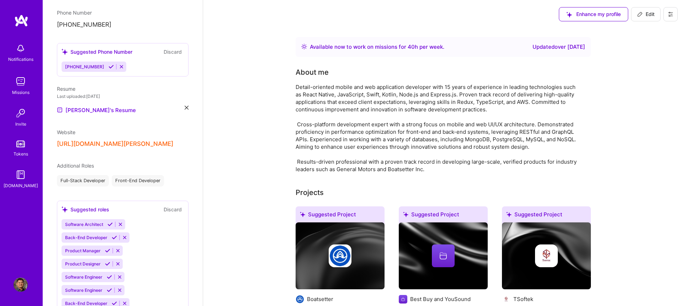
click at [19, 85] on img at bounding box center [21, 81] width 14 height 14
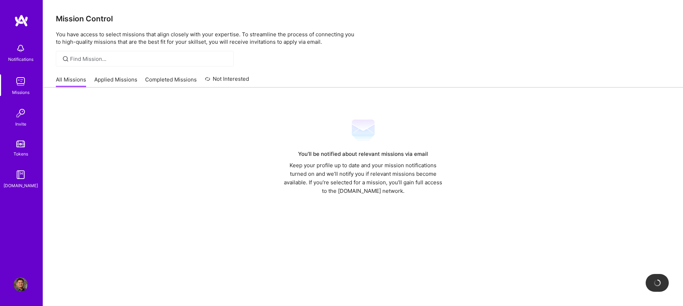
click at [191, 186] on div "You’ll be notified about relevant missions via email Keep your profile up to da…" at bounding box center [363, 157] width 614 height 76
click at [17, 286] on img at bounding box center [21, 284] width 14 height 14
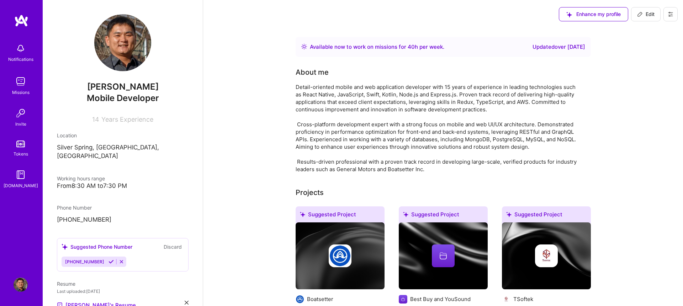
click at [116, 119] on span "Years Experience" at bounding box center [127, 119] width 52 height 7
click at [68, 147] on p "Silver Spring, [GEOGRAPHIC_DATA], [GEOGRAPHIC_DATA]" at bounding box center [123, 151] width 132 height 17
click at [65, 216] on p "[PHONE_NUMBER]" at bounding box center [123, 220] width 132 height 9
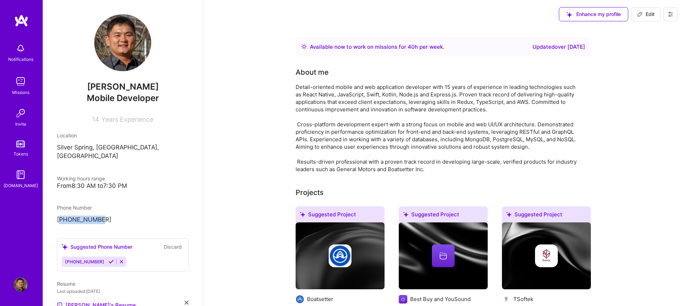
click at [65, 216] on p "[PHONE_NUMBER]" at bounding box center [123, 220] width 132 height 9
click at [646, 14] on span "Edit" at bounding box center [645, 14] width 17 height 7
select select "US"
select select "Right Now"
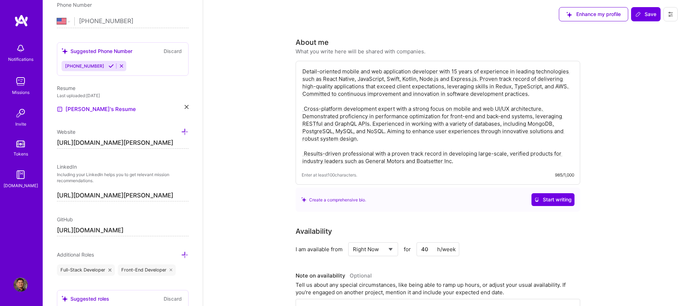
scroll to position [255, 0]
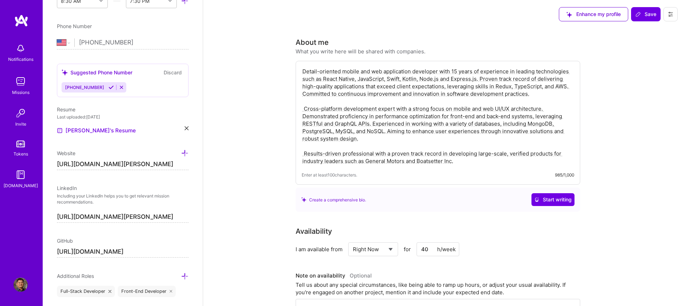
click at [123, 254] on input "[URL][DOMAIN_NAME]" at bounding box center [123, 251] width 132 height 11
click at [165, 252] on input "[URL][DOMAIN_NAME]" at bounding box center [123, 251] width 132 height 11
type input "[URL][DOMAIN_NAME]"
click at [128, 218] on input "[URL][DOMAIN_NAME][PERSON_NAME]" at bounding box center [123, 216] width 132 height 11
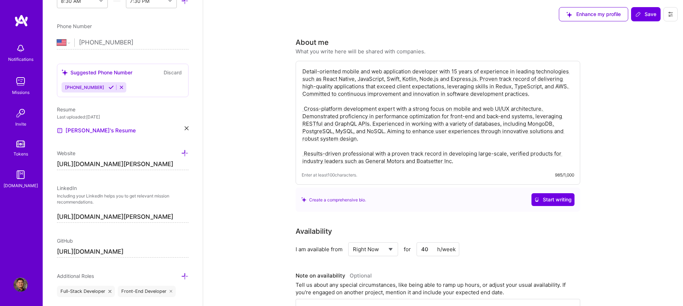
click at [84, 88] on span "[PHONE_NUMBER]" at bounding box center [84, 87] width 39 height 5
click at [114, 42] on input "[PHONE_NUMBER]" at bounding box center [134, 42] width 110 height 21
drag, startPoint x: 123, startPoint y: 42, endPoint x: 86, endPoint y: 42, distance: 36.6
click at [86, 42] on input "[PHONE_NUMBER]" at bounding box center [134, 42] width 110 height 21
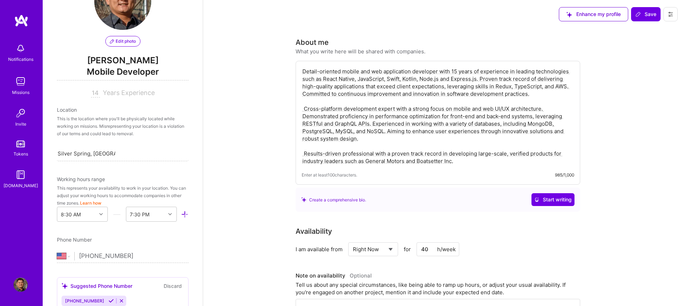
scroll to position [20, 0]
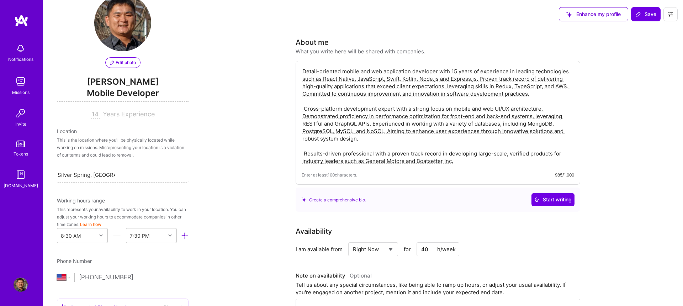
type input "[PHONE_NUMBER]"
click at [113, 115] on span "Years Experience" at bounding box center [129, 113] width 52 height 7
click at [95, 113] on input "14" at bounding box center [95, 114] width 9 height 9
type input "15"
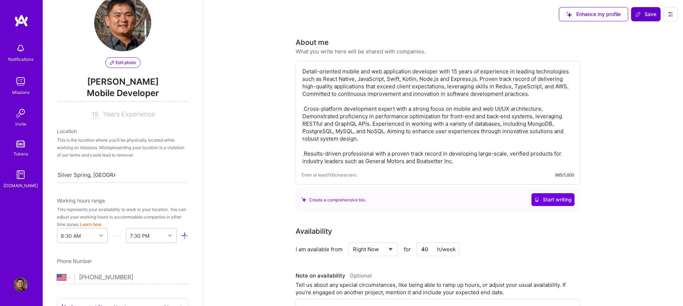
click at [651, 16] on span "Save" at bounding box center [645, 14] width 21 height 7
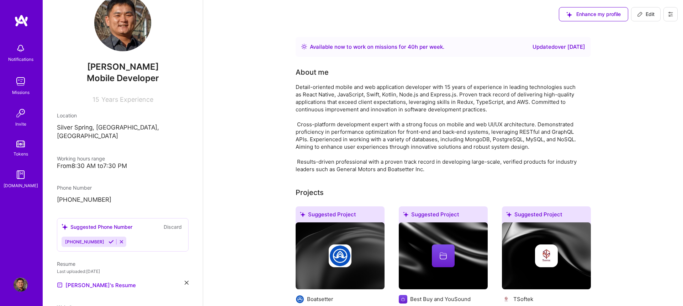
click at [413, 103] on div "Detail-oriented mobile and web application developer with 15 years of experienc…" at bounding box center [438, 128] width 285 height 90
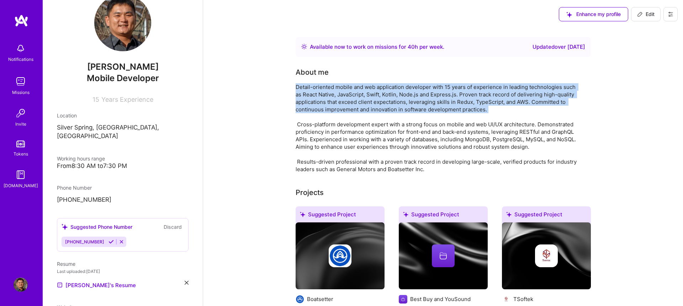
click at [413, 103] on div "Detail-oriented mobile and web application developer with 15 years of experienc…" at bounding box center [438, 128] width 285 height 90
click at [479, 103] on div "Detail-oriented mobile and web application developer with 15 years of experienc…" at bounding box center [438, 128] width 285 height 90
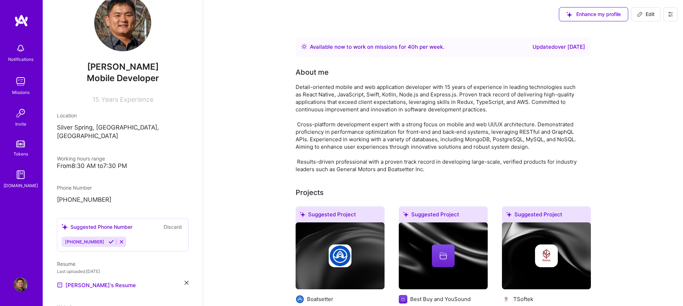
click at [452, 125] on div "Detail-oriented mobile and web application developer with 15 years of experienc…" at bounding box center [438, 128] width 285 height 90
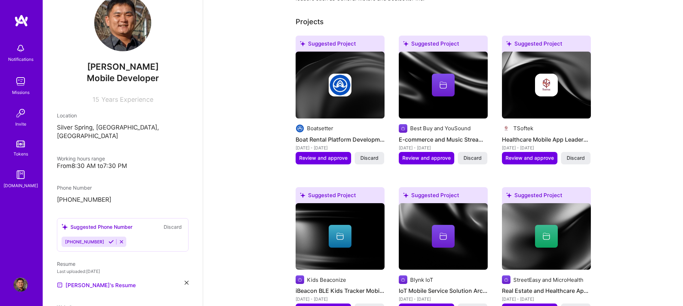
scroll to position [256, 0]
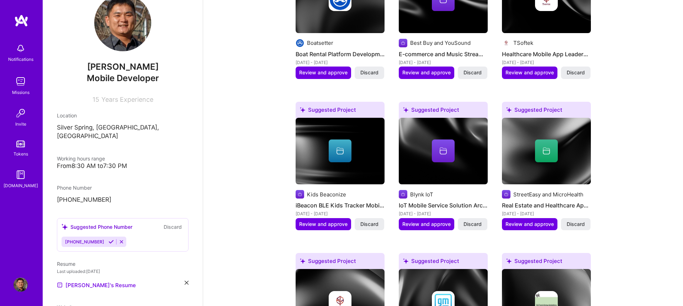
click at [419, 74] on span "Review and approve" at bounding box center [426, 72] width 48 height 7
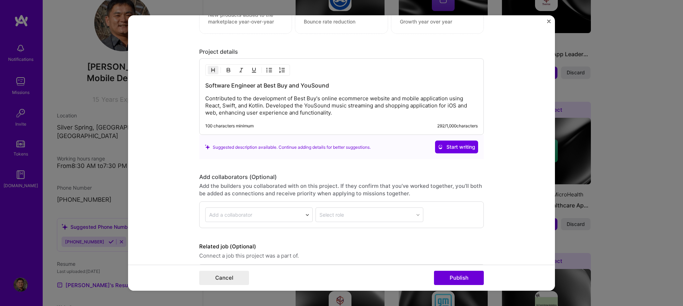
scroll to position [689, 0]
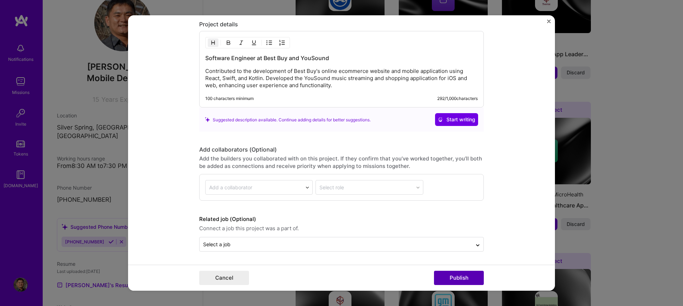
click at [460, 279] on button "Publish" at bounding box center [459, 278] width 50 height 14
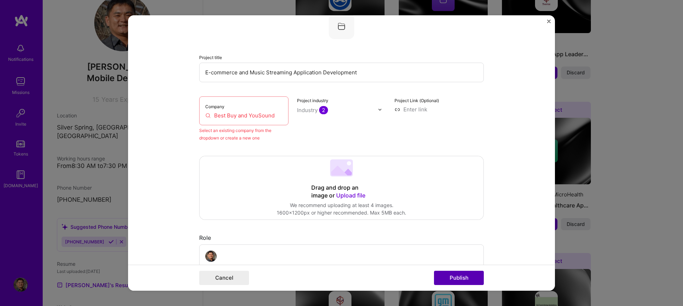
scroll to position [47, 0]
click at [243, 118] on input "Best Buy and YouSound" at bounding box center [243, 116] width 77 height 7
click at [548, 20] on img "Close" at bounding box center [549, 22] width 4 height 4
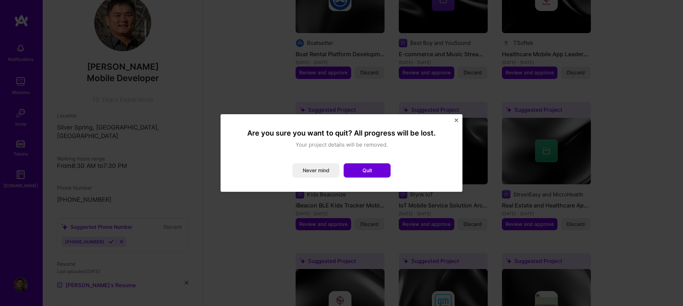
click at [639, 154] on div "Are you sure you want to quit? All progress will be lost. Your project details …" at bounding box center [341, 153] width 683 height 306
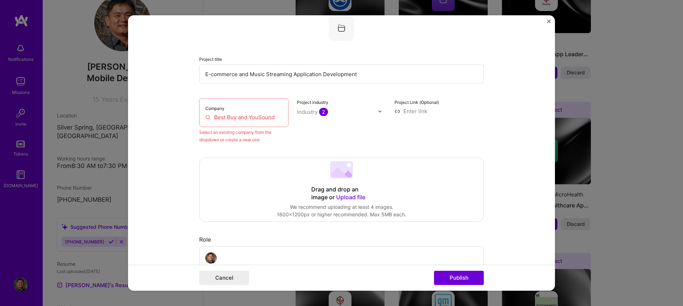
click at [548, 20] on img "Close" at bounding box center [549, 22] width 4 height 4
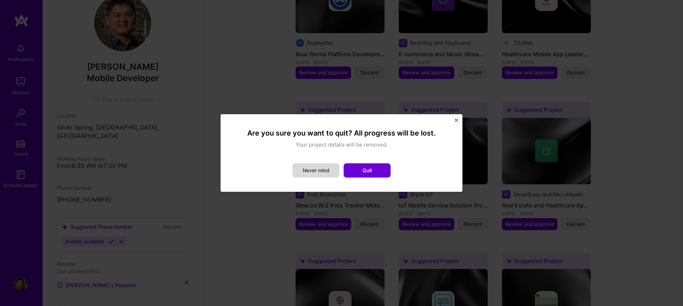
click at [313, 171] on button "Never mind" at bounding box center [315, 170] width 47 height 14
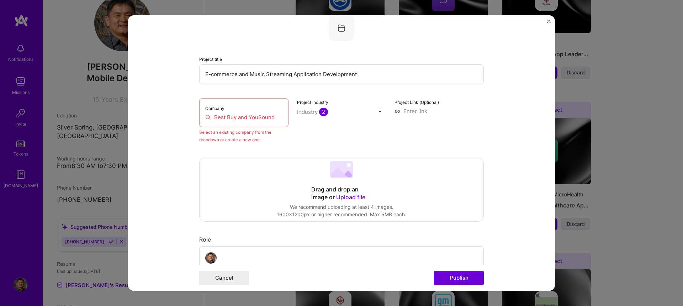
click at [550, 21] on img "Close" at bounding box center [549, 22] width 4 height 4
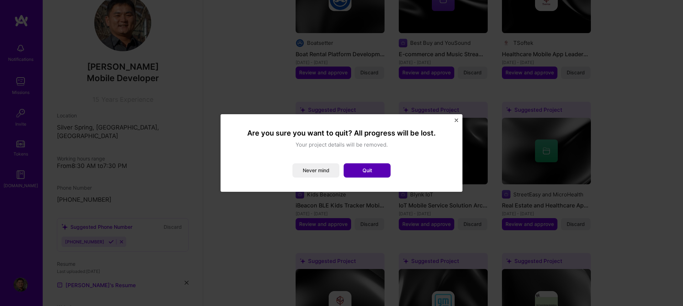
click at [377, 169] on button "Quit" at bounding box center [367, 170] width 47 height 14
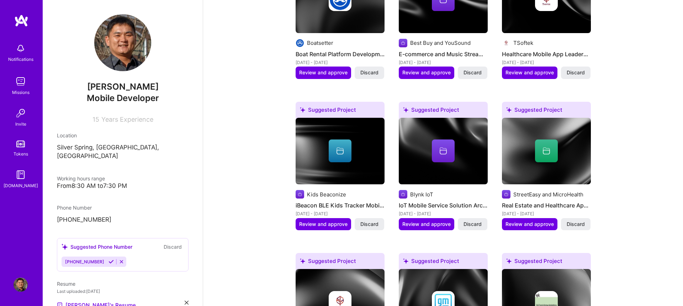
scroll to position [171, 0]
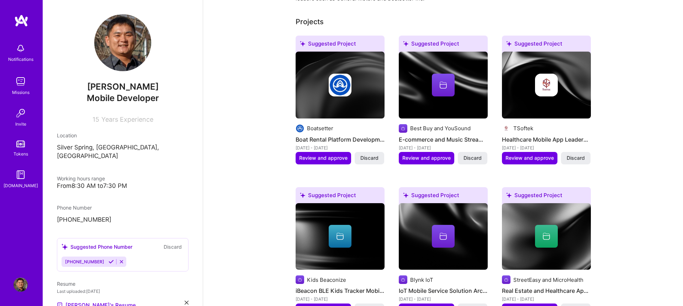
click at [21, 88] on img at bounding box center [21, 81] width 14 height 14
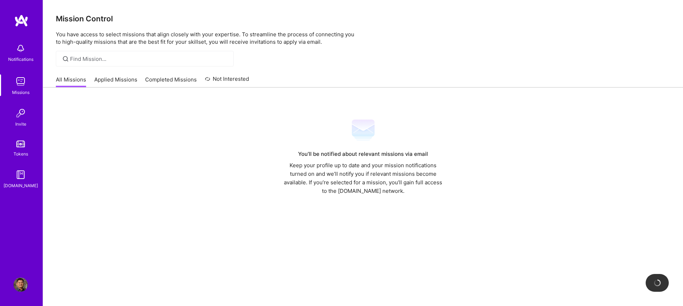
click at [166, 131] on div "You’ll be notified about relevant missions via email Keep your profile up to da…" at bounding box center [363, 157] width 614 height 76
click at [70, 82] on link "All Missions" at bounding box center [71, 82] width 30 height 12
click at [379, 177] on div "Keep your profile up to date and your mission notifications turned on and we’ll…" at bounding box center [363, 178] width 164 height 34
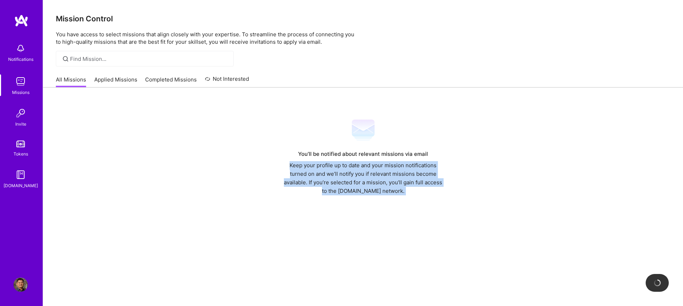
click at [379, 177] on div "Keep your profile up to date and your mission notifications turned on and we’ll…" at bounding box center [363, 178] width 164 height 34
click at [334, 173] on div "Keep your profile up to date and your mission notifications turned on and we’ll…" at bounding box center [363, 178] width 164 height 34
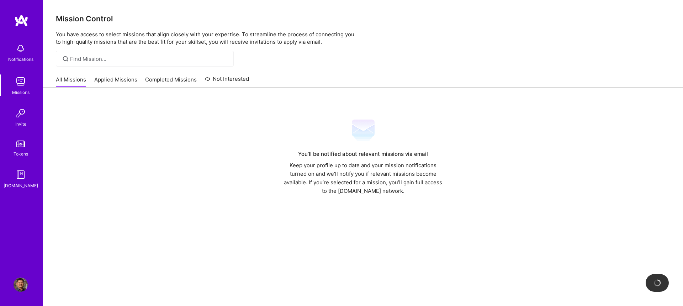
click at [19, 119] on img at bounding box center [21, 113] width 14 height 14
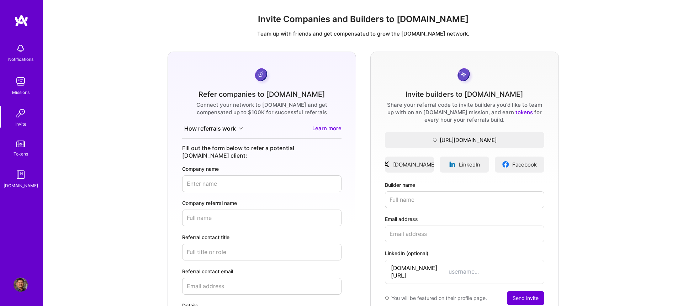
click at [581, 203] on div "Refer companies to [DOMAIN_NAME] Connect your network to [DOMAIN_NAME] and get …" at bounding box center [363, 224] width 629 height 344
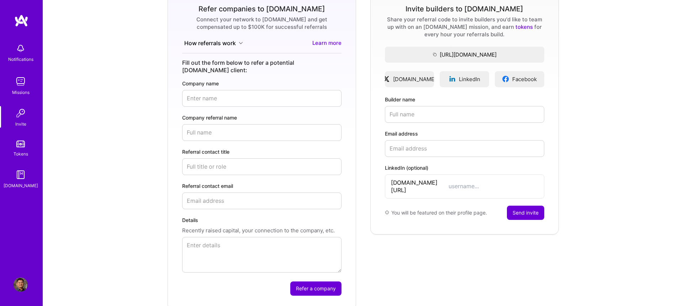
scroll to position [118, 0]
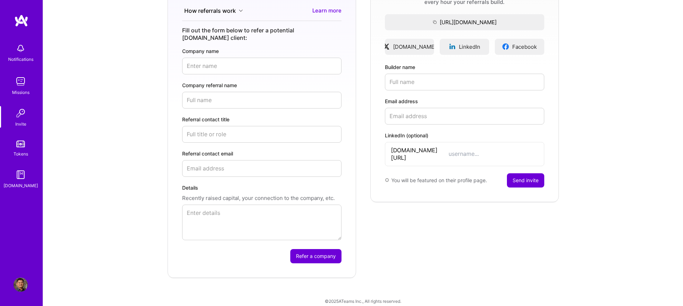
click at [18, 149] on link "Tokens" at bounding box center [21, 148] width 44 height 20
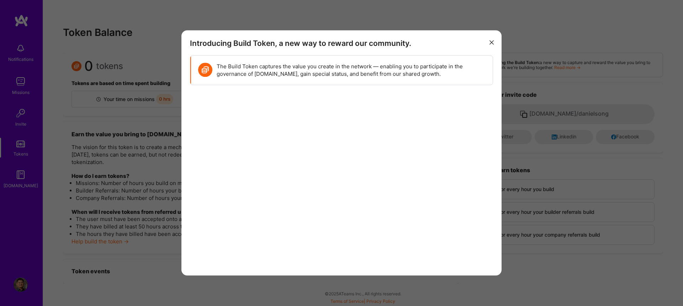
click at [492, 42] on icon "modal" at bounding box center [491, 42] width 4 height 4
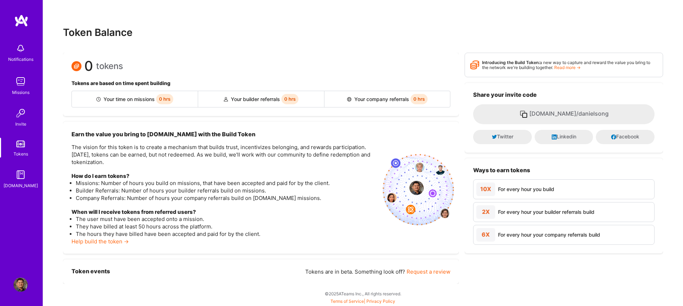
click at [18, 52] on img at bounding box center [21, 48] width 14 height 14
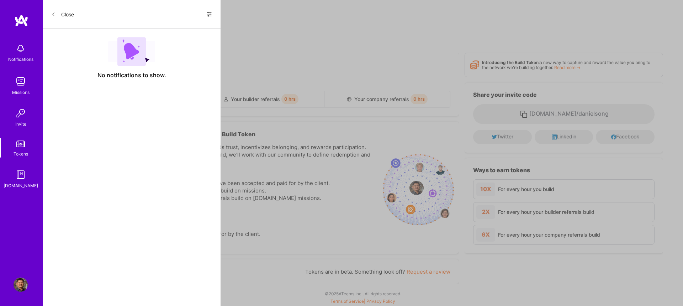
click at [104, 119] on div "Close Show all notifications Show unread notifications only No notifications to…" at bounding box center [132, 153] width 178 height 306
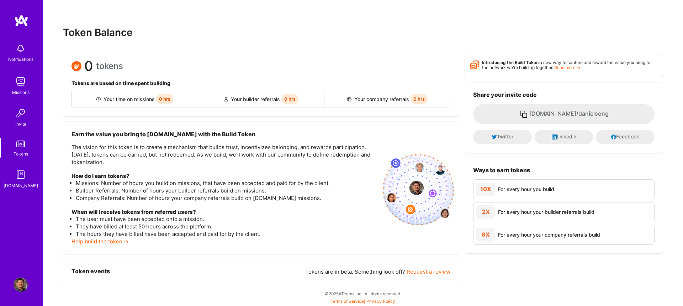
click at [15, 84] on img at bounding box center [21, 81] width 14 height 14
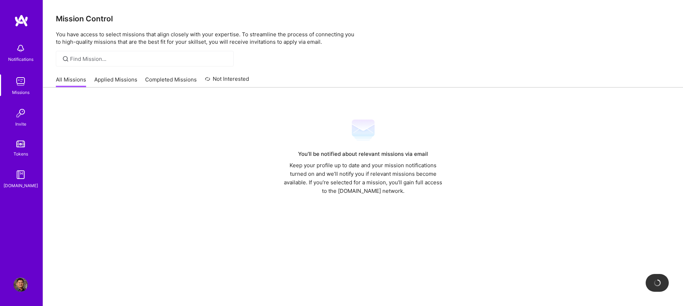
click at [99, 121] on div "You’ll be notified about relevant missions via email Keep your profile up to da…" at bounding box center [363, 157] width 614 height 76
click at [118, 85] on link "Applied Missions" at bounding box center [115, 82] width 43 height 12
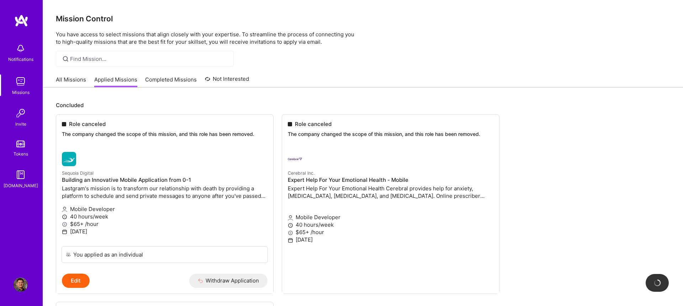
click at [73, 80] on link "All Missions" at bounding box center [71, 82] width 30 height 12
